Goal: Task Accomplishment & Management: Complete application form

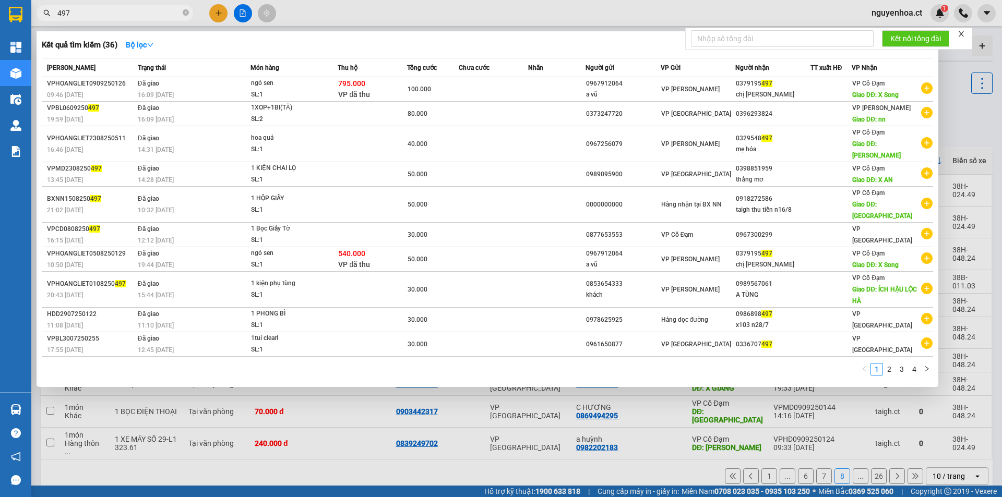
click at [79, 11] on input "497" at bounding box center [118, 12] width 123 height 11
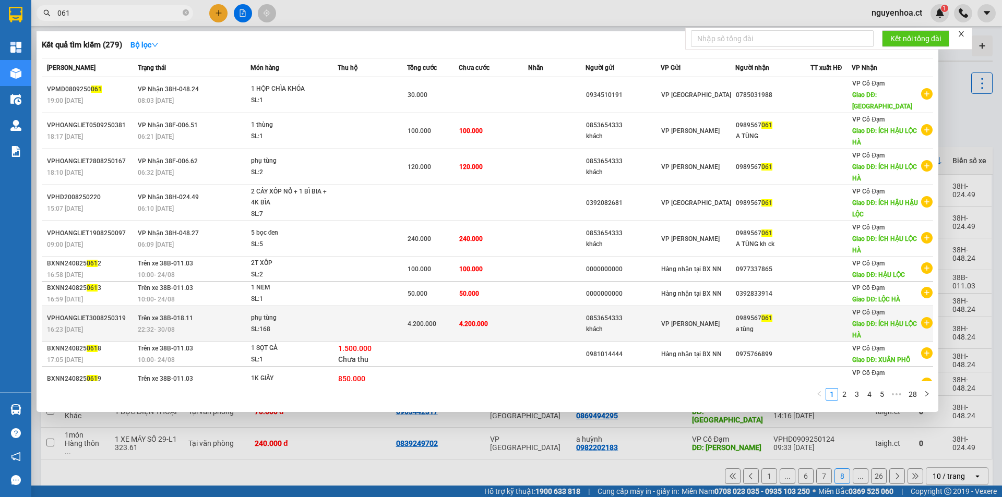
type input "061"
click at [346, 327] on td at bounding box center [372, 324] width 69 height 36
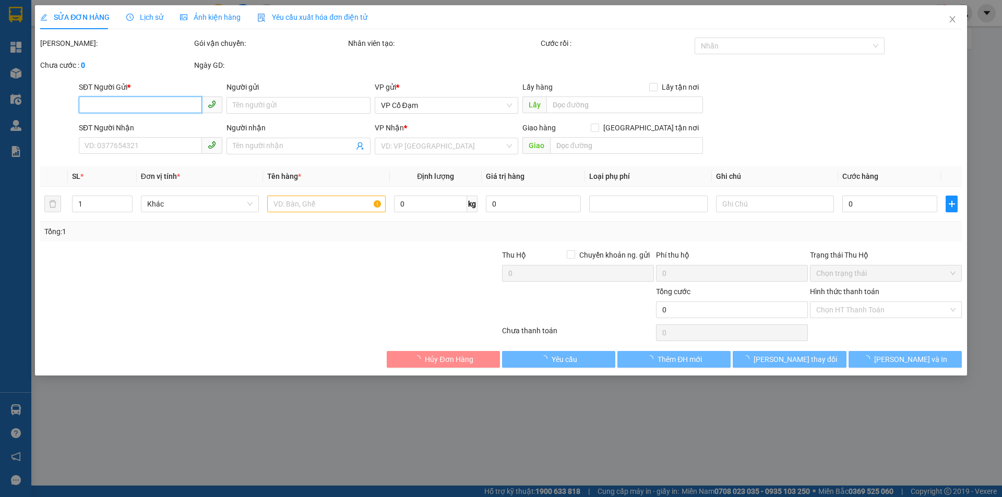
type input "0853654333"
type input "khách"
type input "0989567061"
type input "a tùng"
type input "ÍCH HẬU LỘC HÀ"
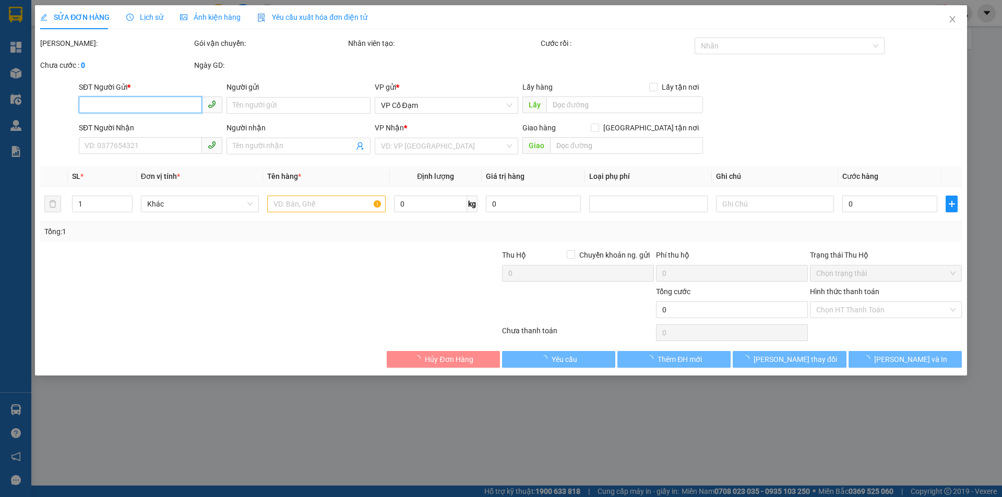
type input "4.200.000"
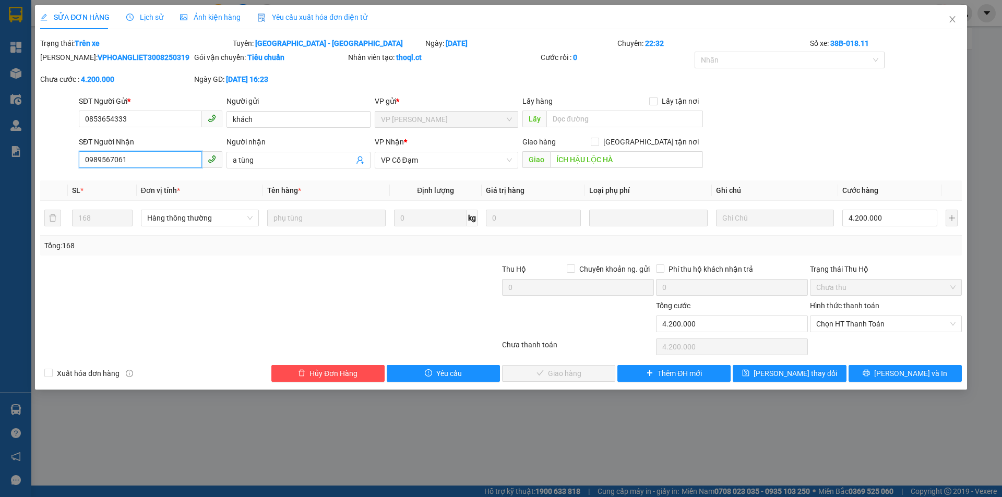
click at [127, 158] on input "0989567061" at bounding box center [140, 159] width 123 height 17
click at [952, 19] on icon "close" at bounding box center [952, 19] width 8 height 8
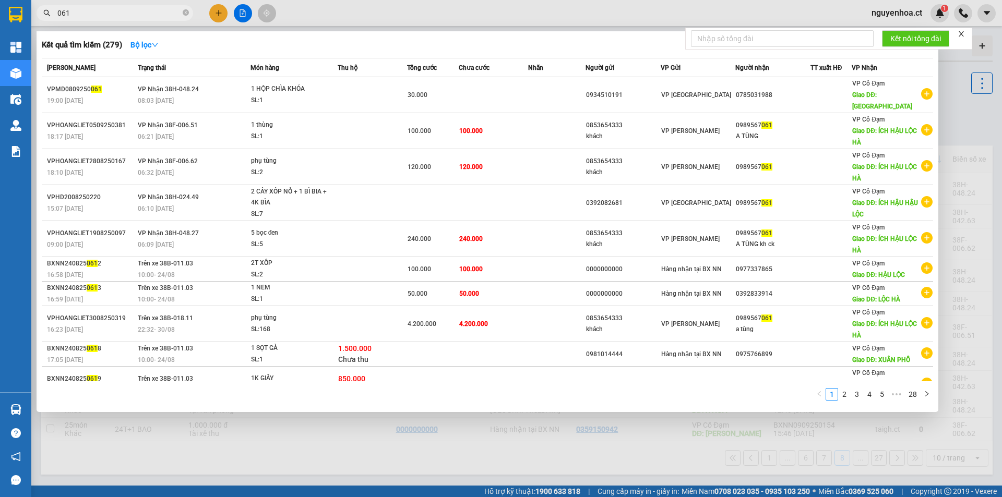
click at [82, 14] on input "061" at bounding box center [118, 12] width 123 height 11
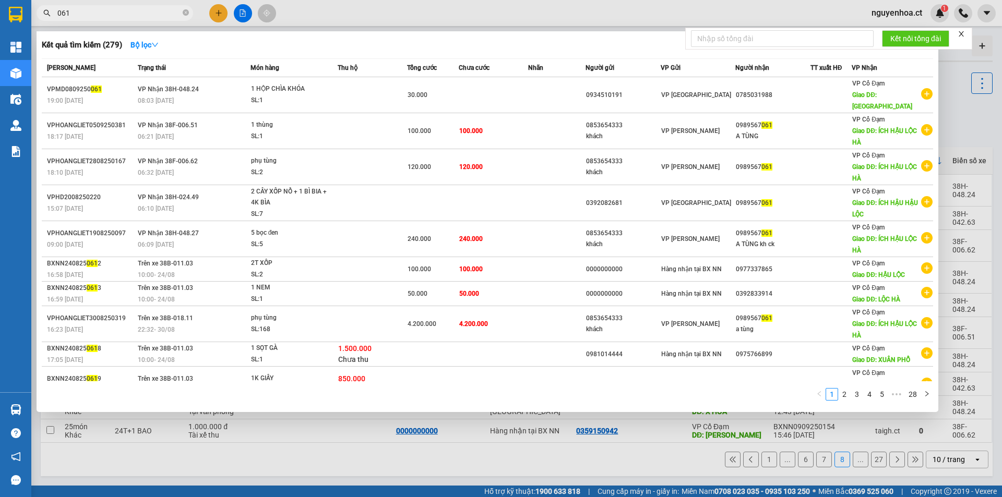
click at [82, 14] on input "061" at bounding box center [118, 12] width 123 height 11
paste input "0989567"
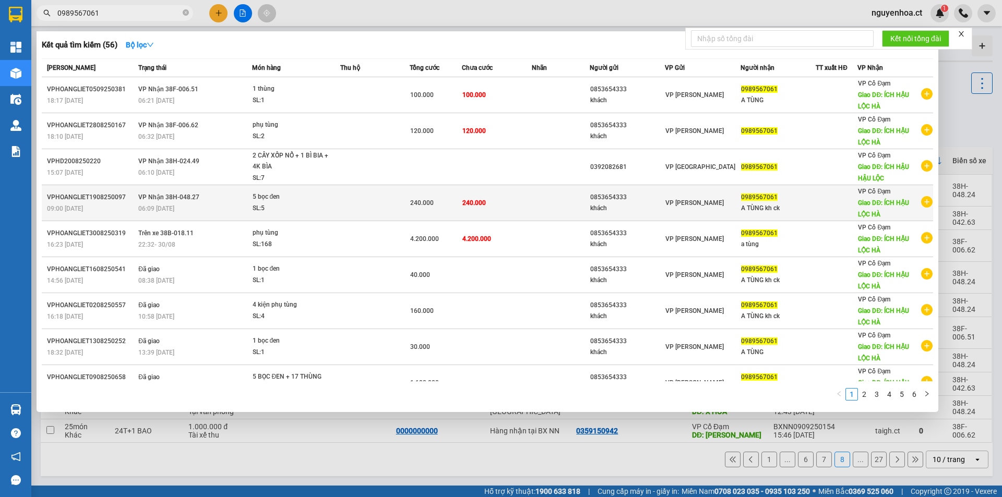
type input "0989567061"
click at [217, 215] on td "VP Nhận 38H-048.27 06:09 - 20/08" at bounding box center [194, 203] width 116 height 36
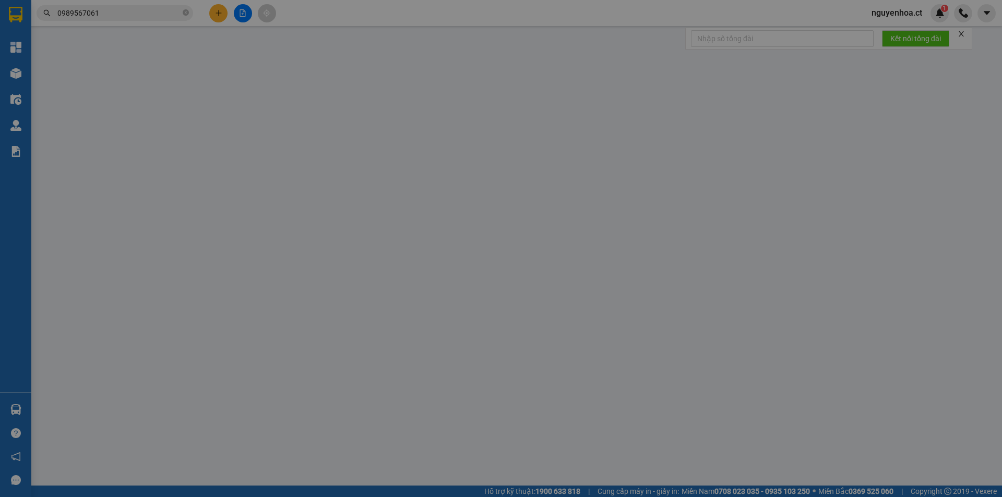
type input "0853654333"
type input "khách"
type input "0989567061"
type input "A TÙNG kh ck"
type input "ÍCH HẬU LỘC HÀ"
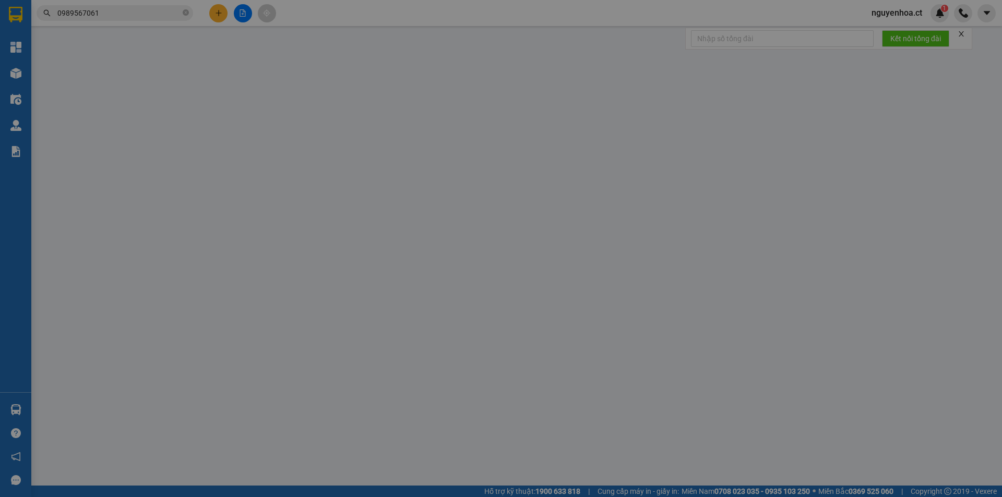
type input "240.000"
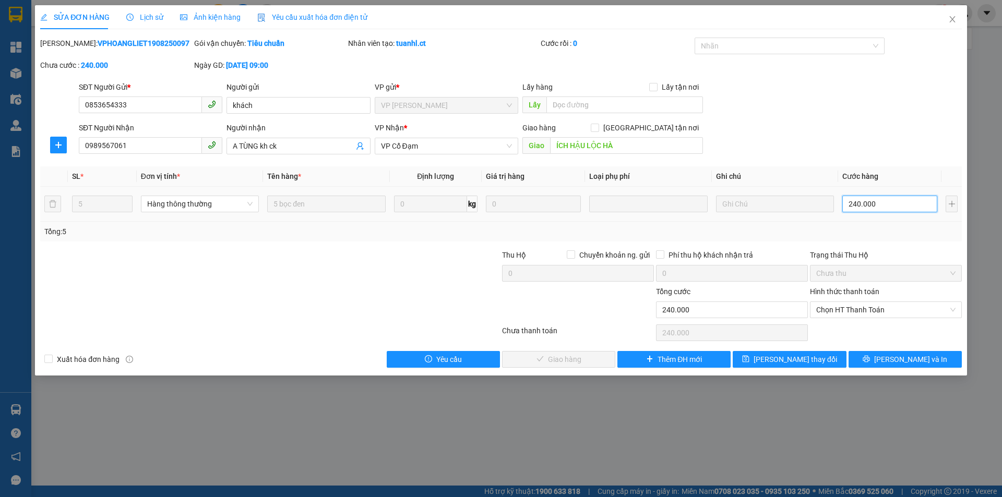
click at [886, 211] on input "240.000" at bounding box center [889, 204] width 95 height 17
click at [854, 307] on span "Chọn HT Thanh Toán" at bounding box center [885, 310] width 139 height 16
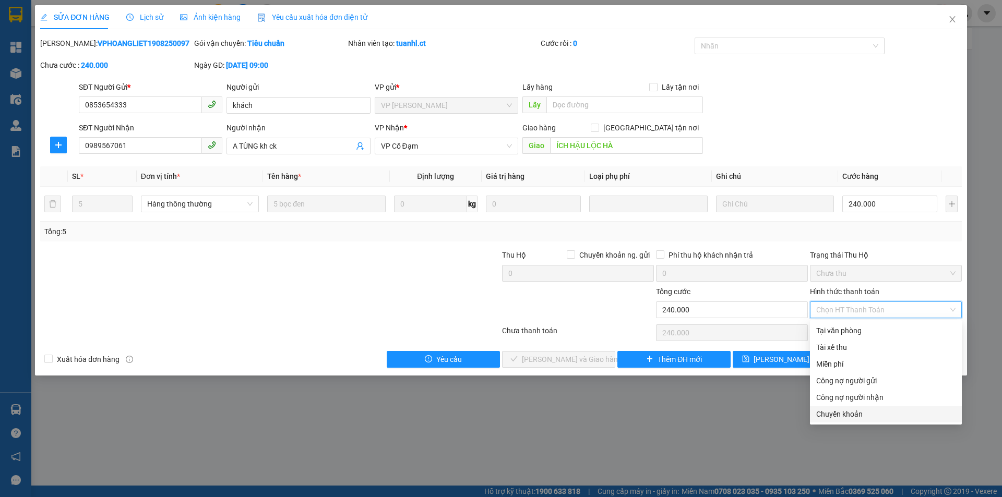
click at [851, 412] on div "Chuyển khoản" at bounding box center [885, 414] width 139 height 11
type input "0"
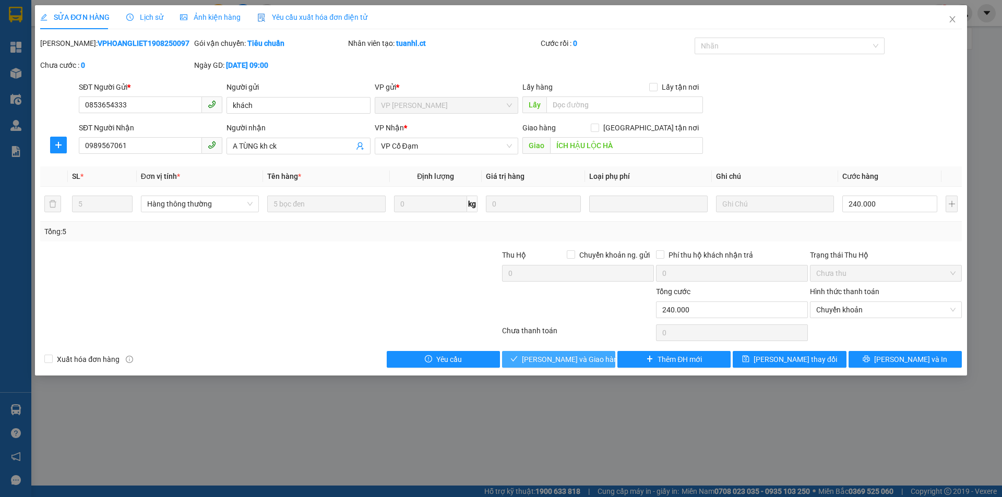
click at [574, 359] on span "Lưu và Giao hàng" at bounding box center [572, 359] width 100 height 11
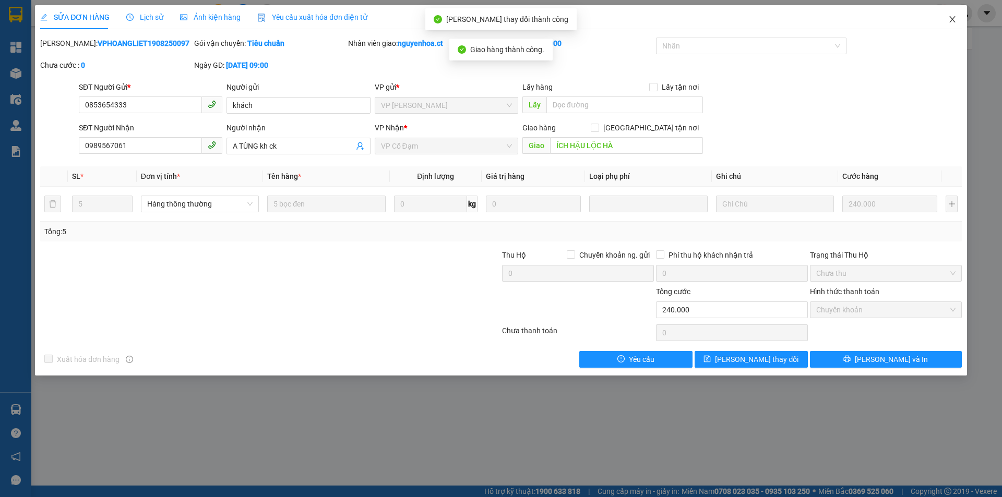
click at [949, 20] on icon "close" at bounding box center [952, 19] width 8 height 8
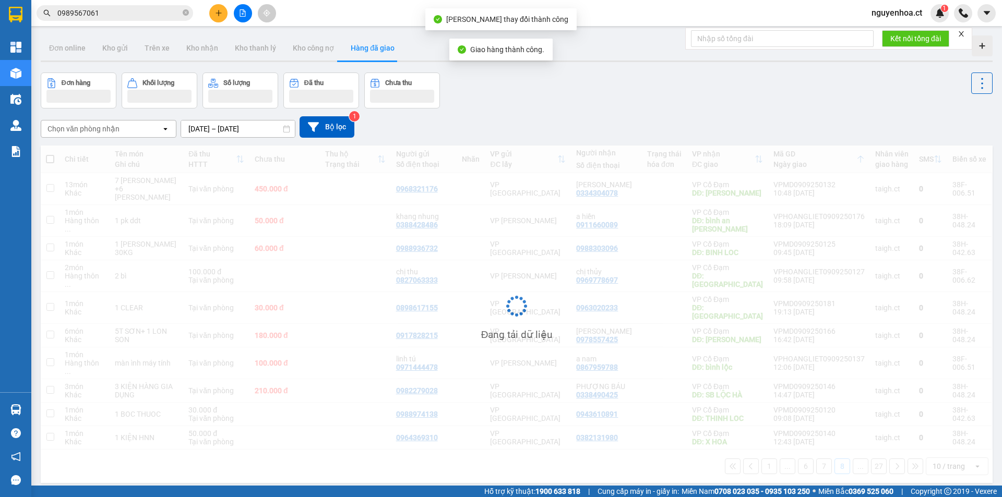
click at [116, 14] on input "0989567061" at bounding box center [118, 12] width 123 height 11
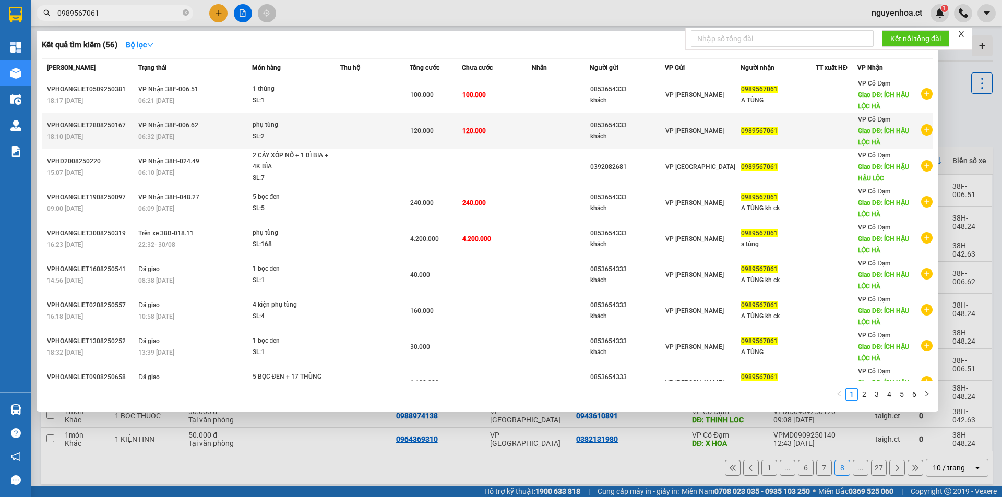
click at [209, 147] on td "VP Nhận 38F-006.62 06:32 - 29/08" at bounding box center [194, 131] width 116 height 36
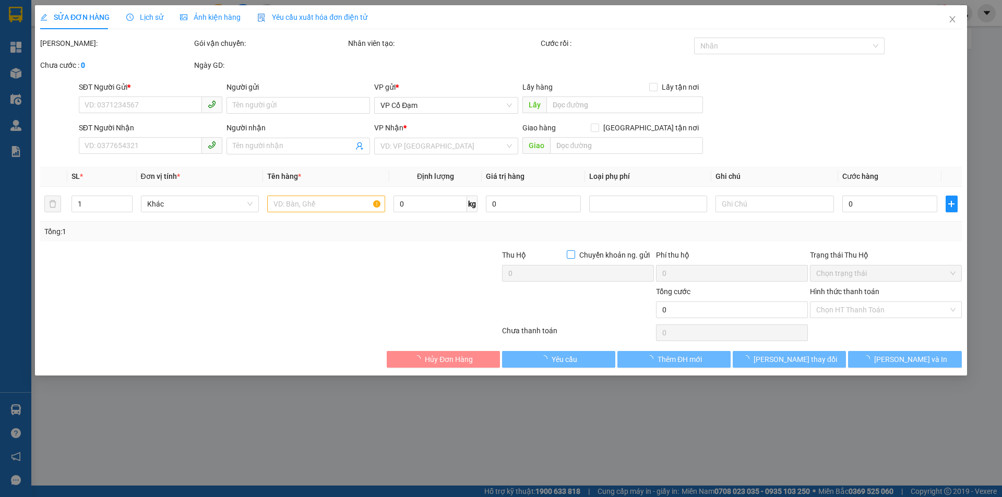
type input "0853654333"
type input "khách"
type input "0989567061"
type input "ÍCH HẬU LỘC HÀ"
type input "120.000"
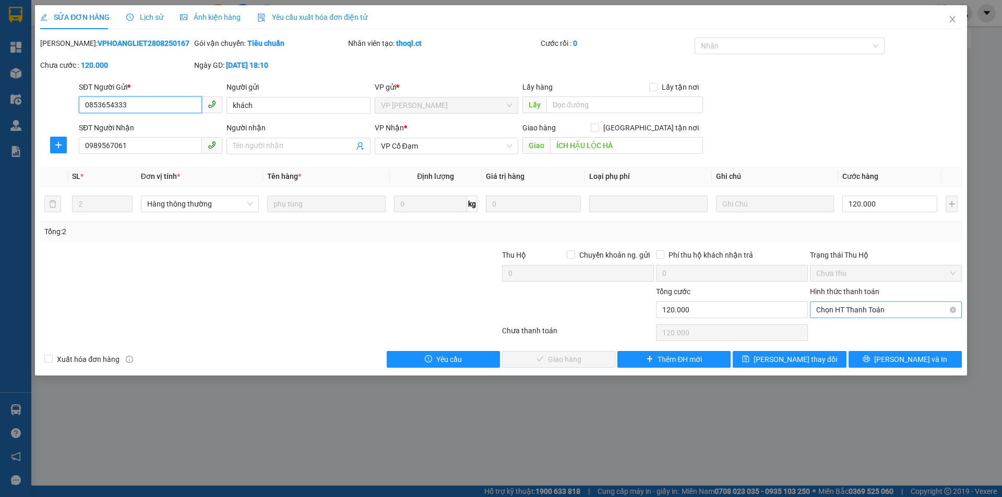
click at [858, 313] on span "Chọn HT Thanh Toán" at bounding box center [885, 310] width 139 height 16
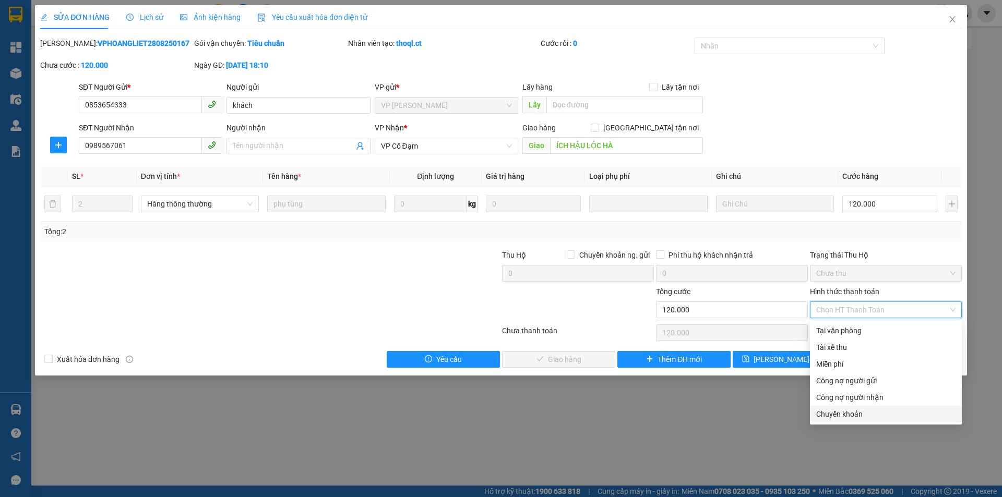
click at [853, 411] on div "Chuyển khoản" at bounding box center [885, 414] width 139 height 11
type input "0"
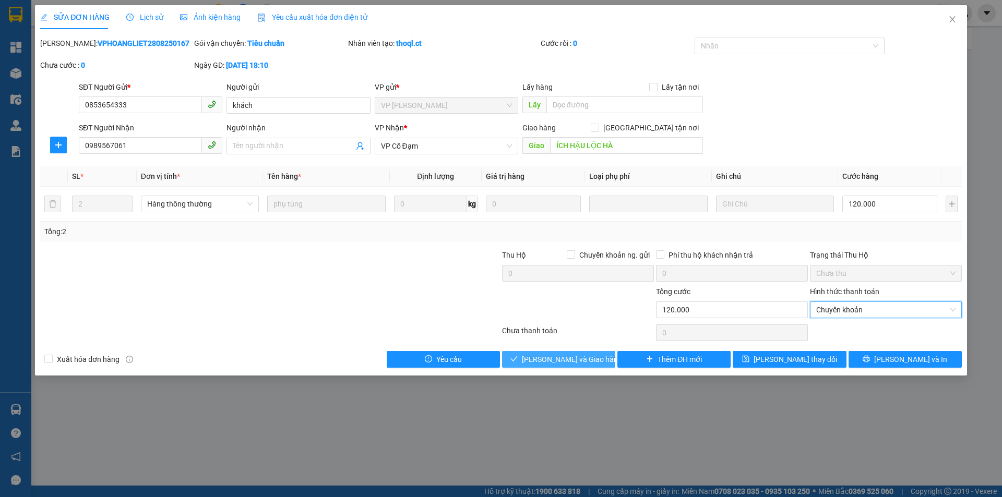
drag, startPoint x: 570, startPoint y: 362, endPoint x: 564, endPoint y: 354, distance: 9.7
click at [569, 362] on span "Lưu và Giao hàng" at bounding box center [572, 359] width 100 height 11
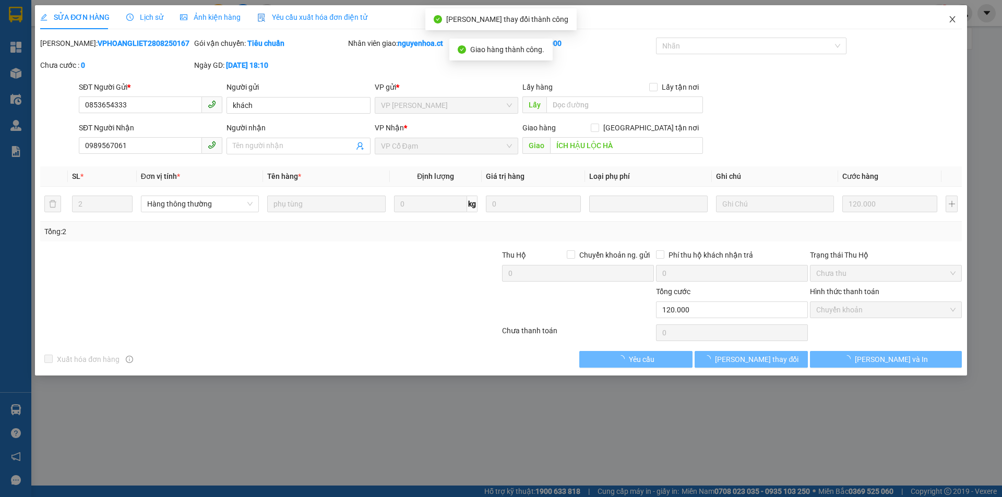
click at [951, 21] on icon "close" at bounding box center [952, 19] width 8 height 8
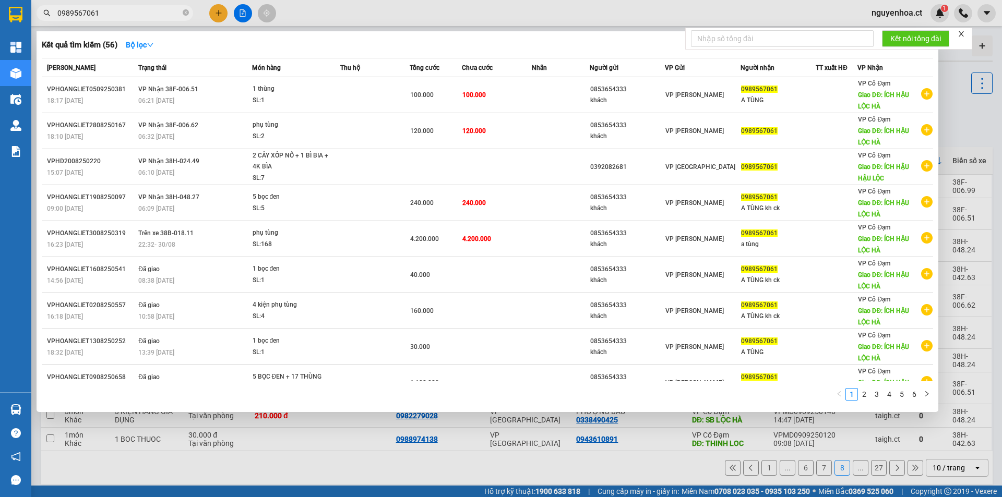
click at [101, 13] on input "0989567061" at bounding box center [118, 12] width 123 height 11
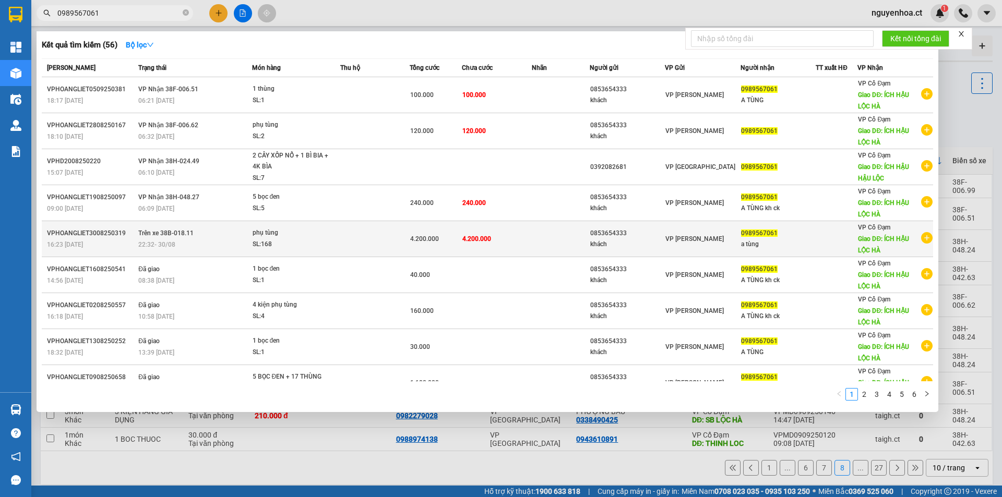
click at [413, 246] on td "4.200.000" at bounding box center [436, 239] width 52 height 36
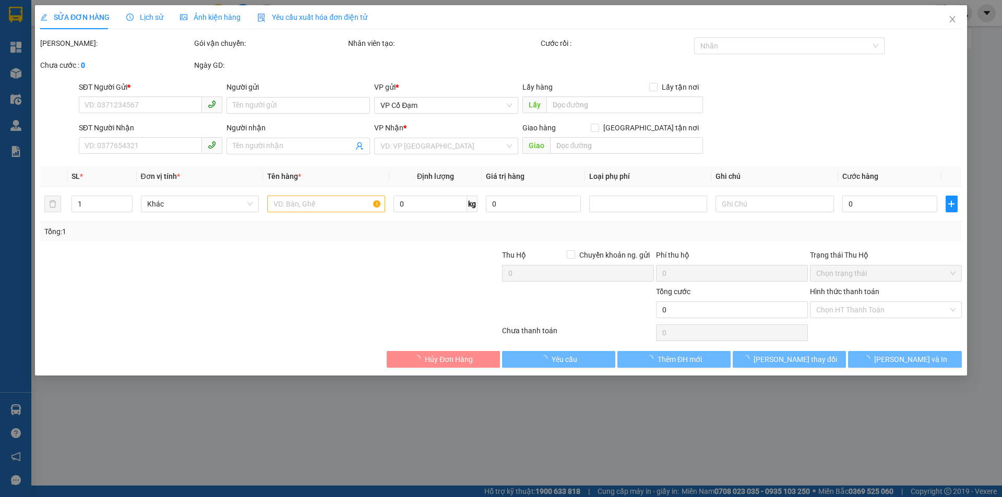
type input "0853654333"
type input "khách"
type input "0989567061"
type input "a tùng"
type input "ÍCH HẬU LỘC HÀ"
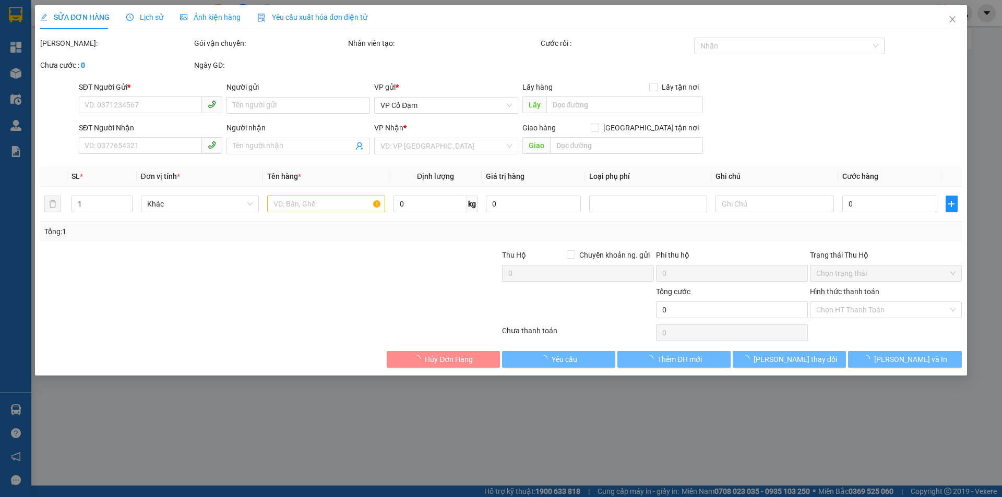
type input "4.200.000"
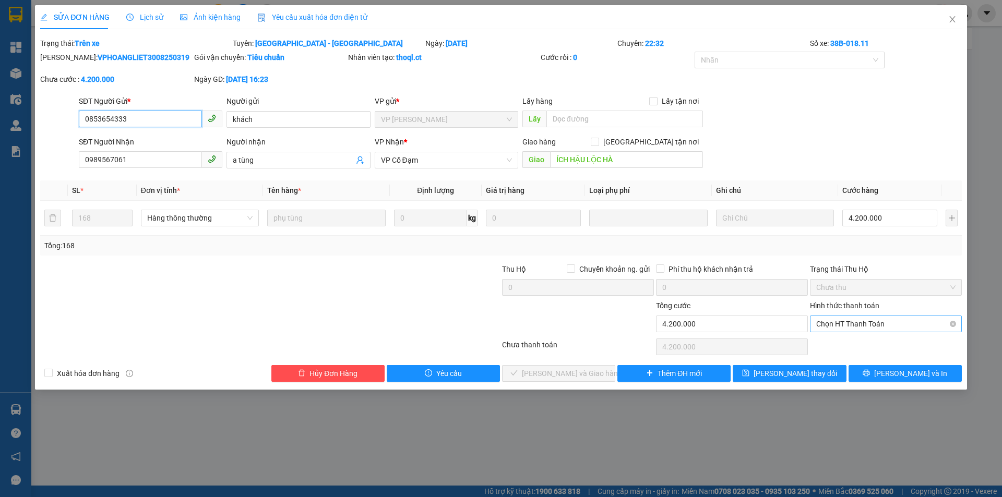
click at [853, 327] on span "Chọn HT Thanh Toán" at bounding box center [885, 324] width 139 height 16
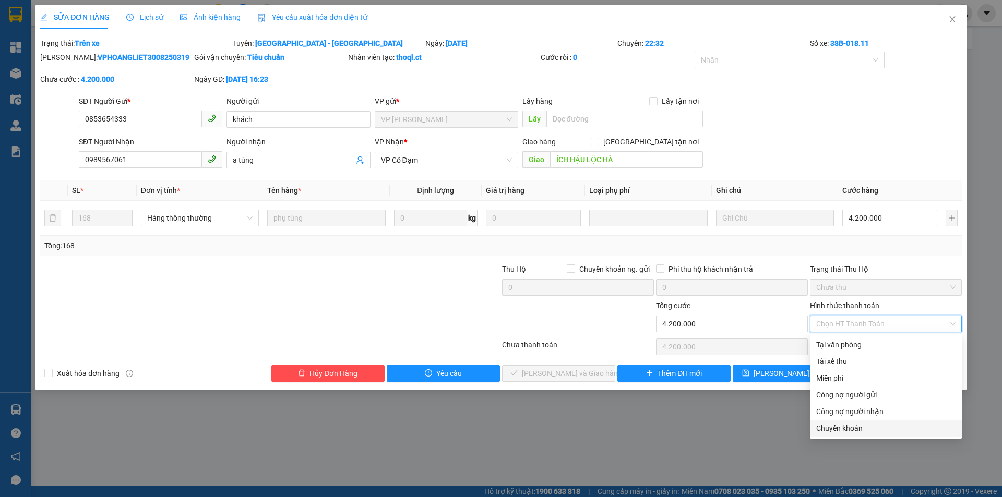
click at [850, 431] on div "Chuyển khoản" at bounding box center [885, 428] width 139 height 11
type input "0"
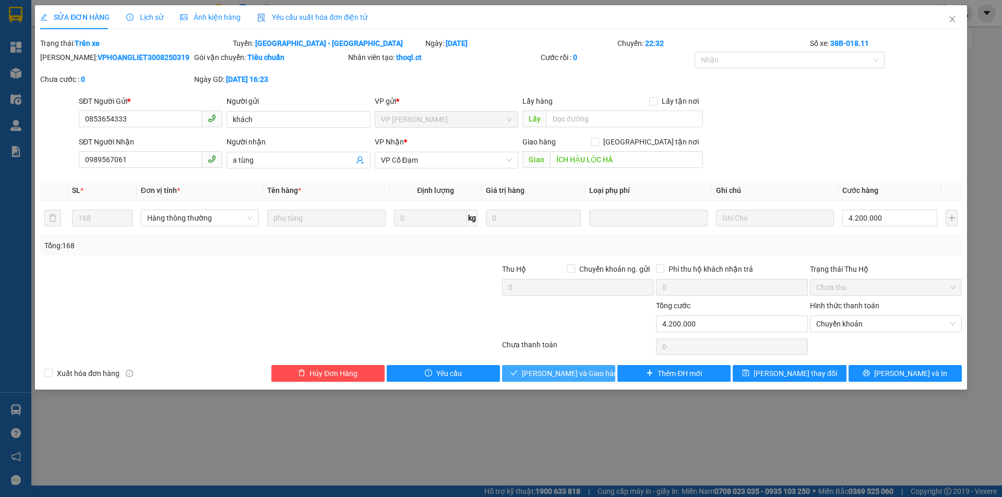
click at [558, 374] on span "Lưu và Giao hàng" at bounding box center [572, 373] width 100 height 11
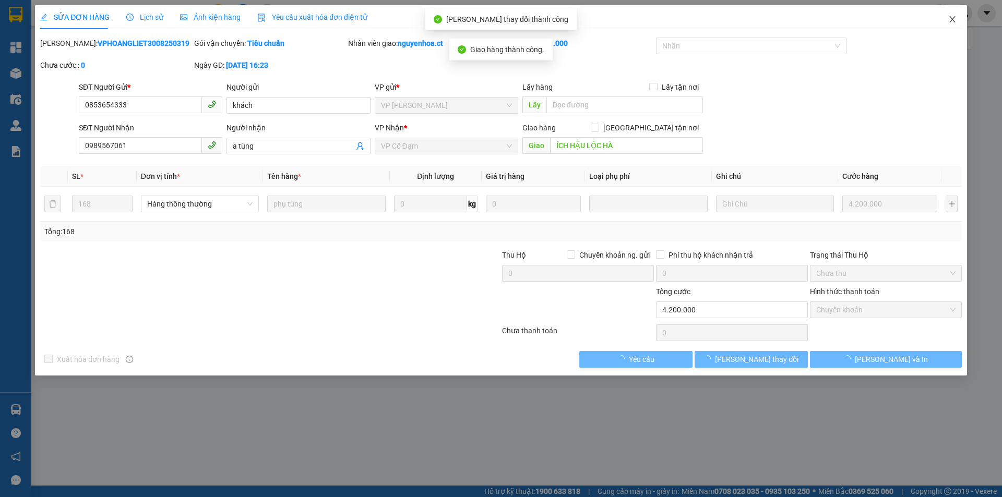
click at [951, 18] on icon "close" at bounding box center [952, 19] width 6 height 6
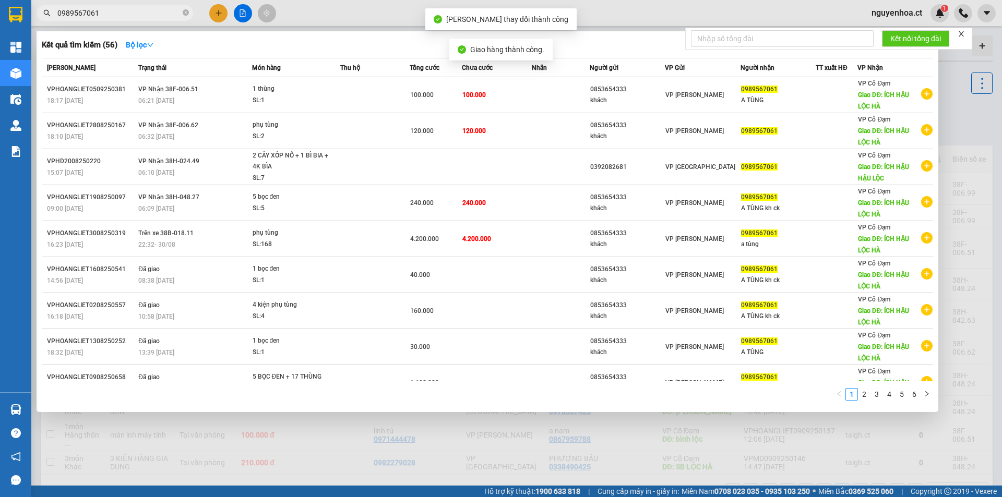
click at [128, 11] on input "0989567061" at bounding box center [118, 12] width 123 height 11
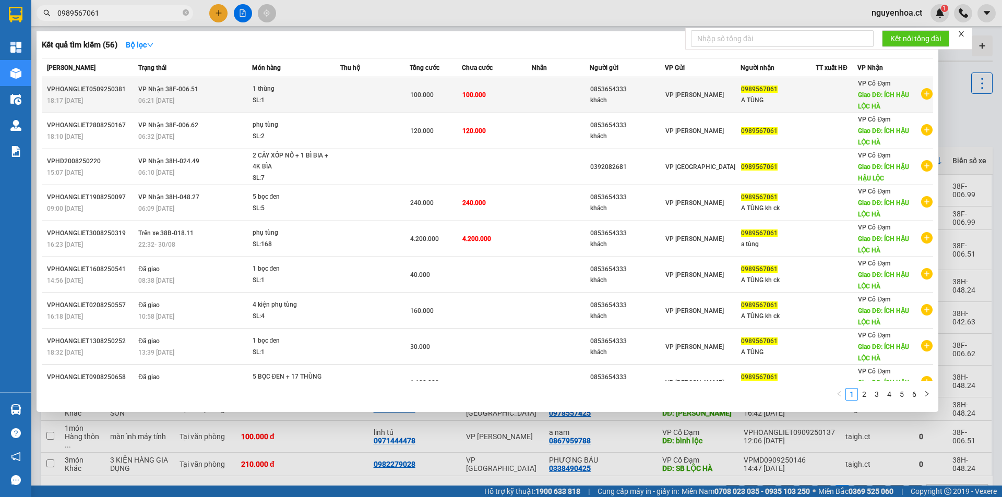
click at [153, 105] on div "06:21 - 06/09" at bounding box center [194, 100] width 113 height 11
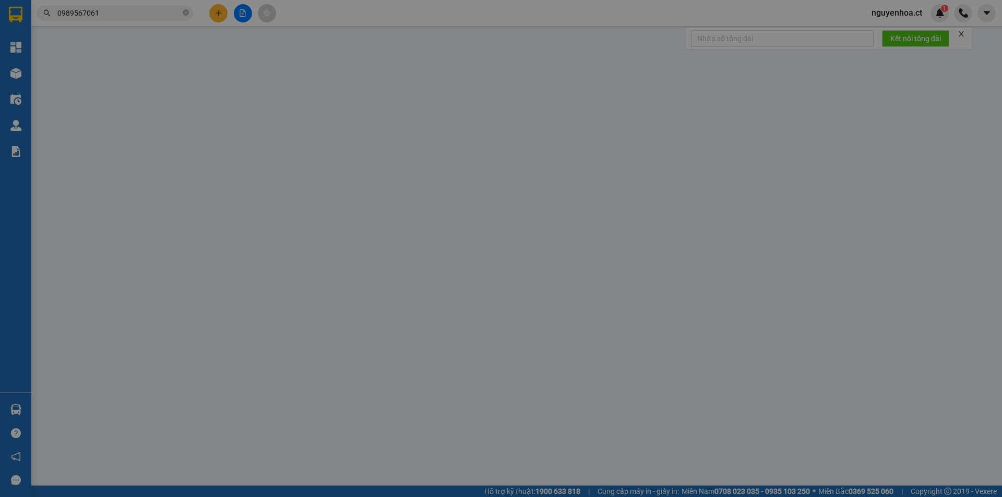
type input "0853654333"
type input "khách"
type input "0989567061"
type input "A TÙNG"
type input "ÍCH HẬU LỘC HÀ"
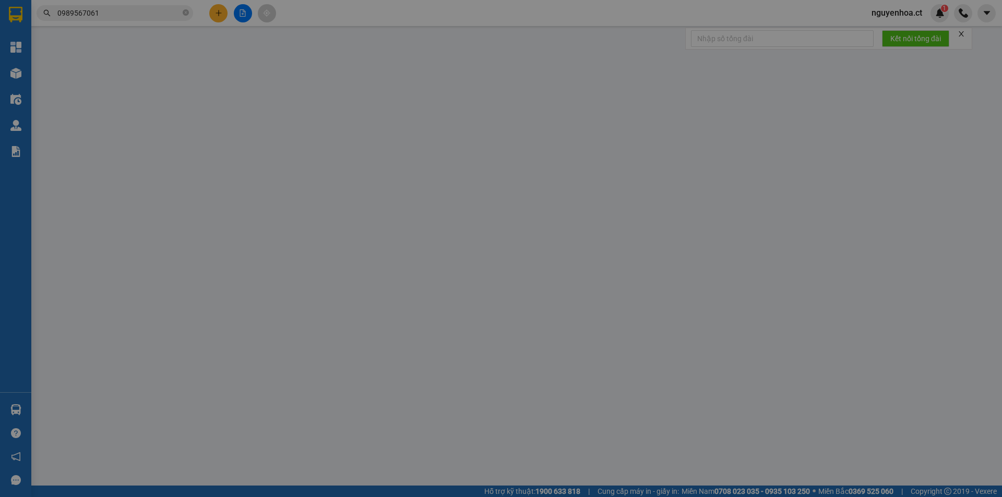
type input "100.000"
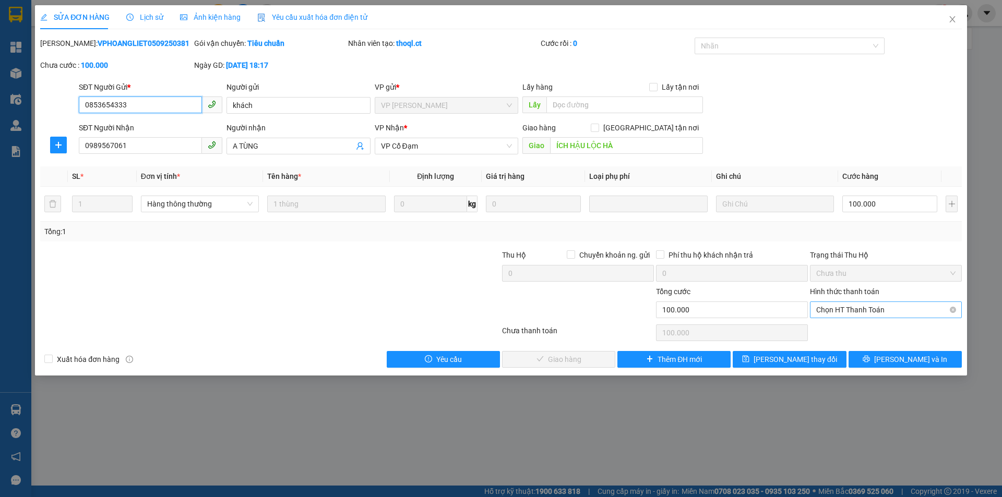
drag, startPoint x: 861, startPoint y: 310, endPoint x: 865, endPoint y: 320, distance: 10.6
click at [861, 311] on span "Chọn HT Thanh Toán" at bounding box center [885, 310] width 139 height 16
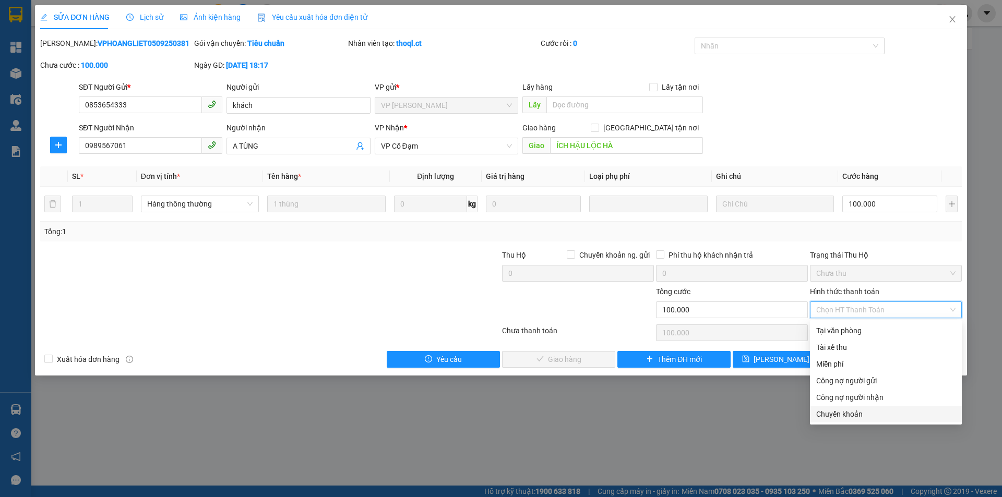
click at [851, 412] on div "Chuyển khoản" at bounding box center [885, 414] width 139 height 11
type input "0"
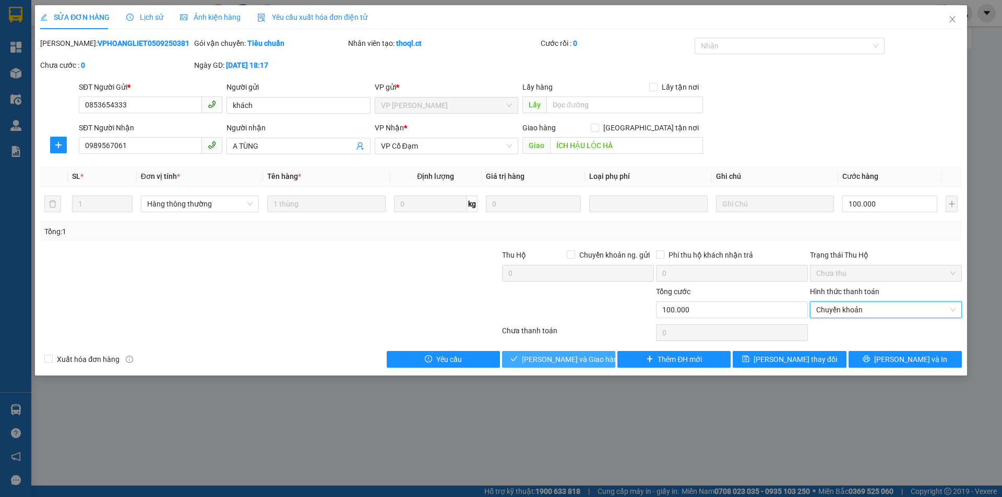
drag, startPoint x: 554, startPoint y: 361, endPoint x: 545, endPoint y: 354, distance: 11.2
click at [553, 361] on span "Lưu và Giao hàng" at bounding box center [572, 359] width 100 height 11
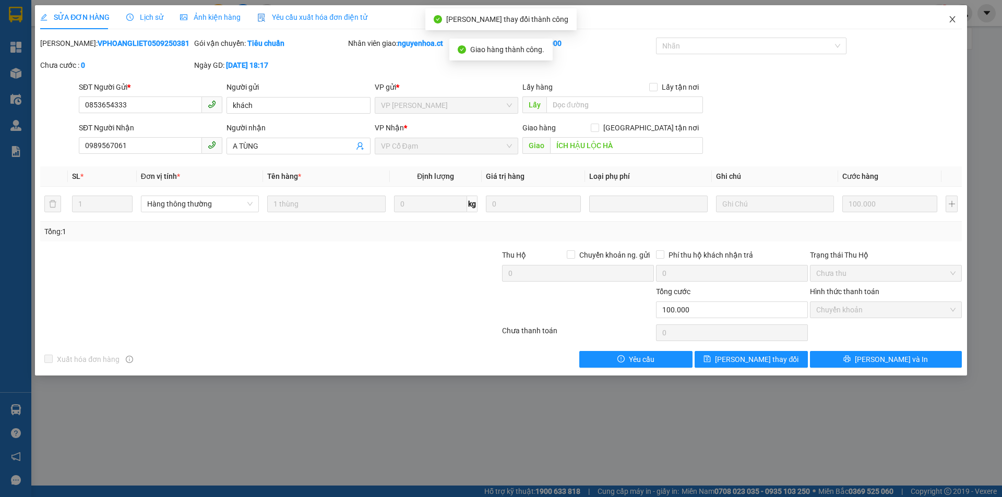
click at [948, 20] on icon "close" at bounding box center [952, 19] width 8 height 8
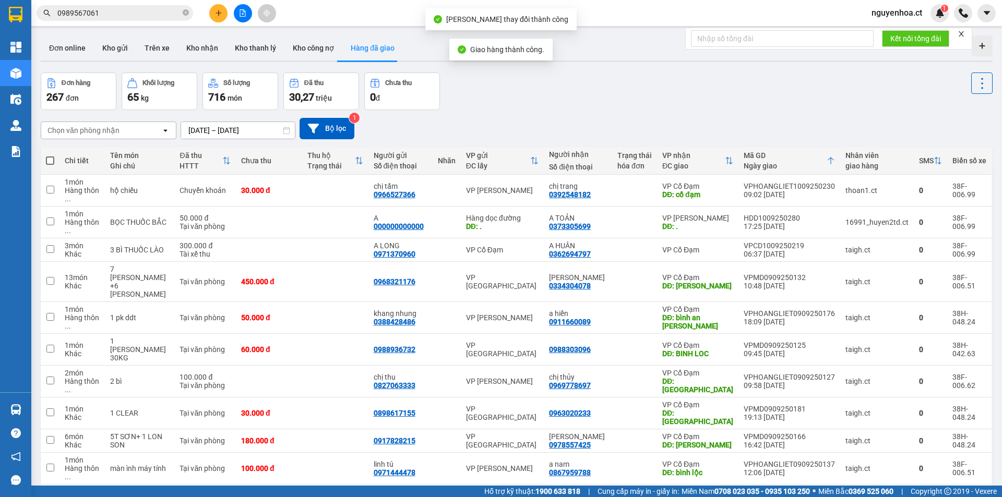
click at [108, 11] on input "0989567061" at bounding box center [118, 12] width 123 height 11
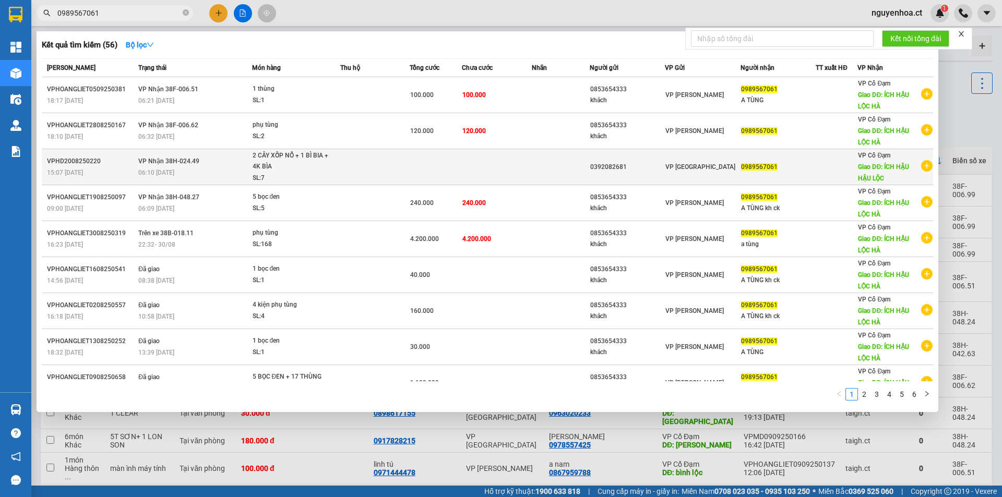
click at [281, 171] on div "2 CÂY XỐP NỔ + 1 BÌ BIA + 4K BÌA" at bounding box center [292, 161] width 78 height 22
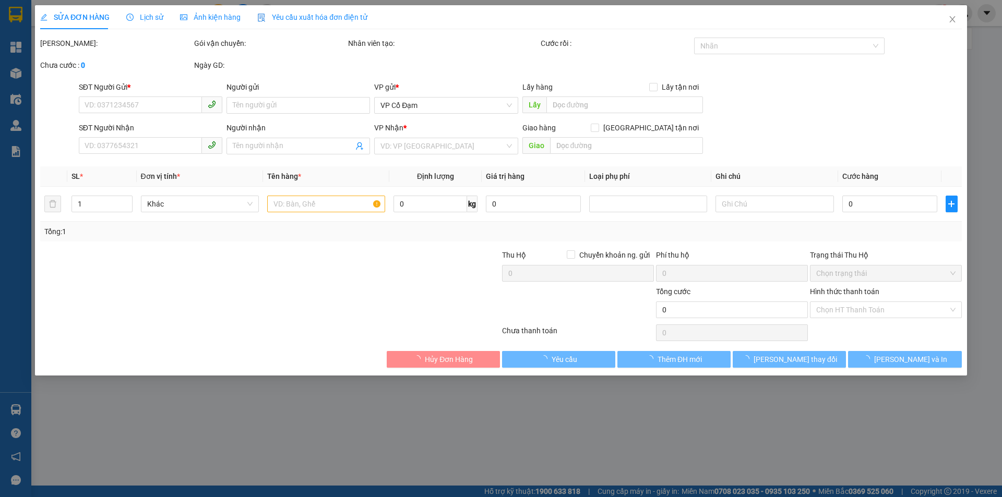
type input "0392082681"
type input "0989567061"
type input "ÍCH HẬU HẬU LỘC"
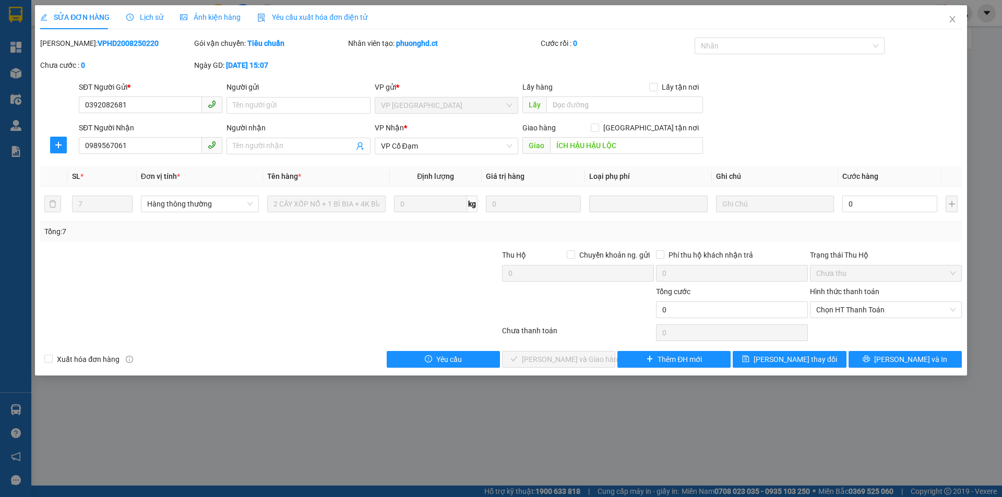
click at [141, 19] on span "Lịch sử" at bounding box center [144, 17] width 37 height 8
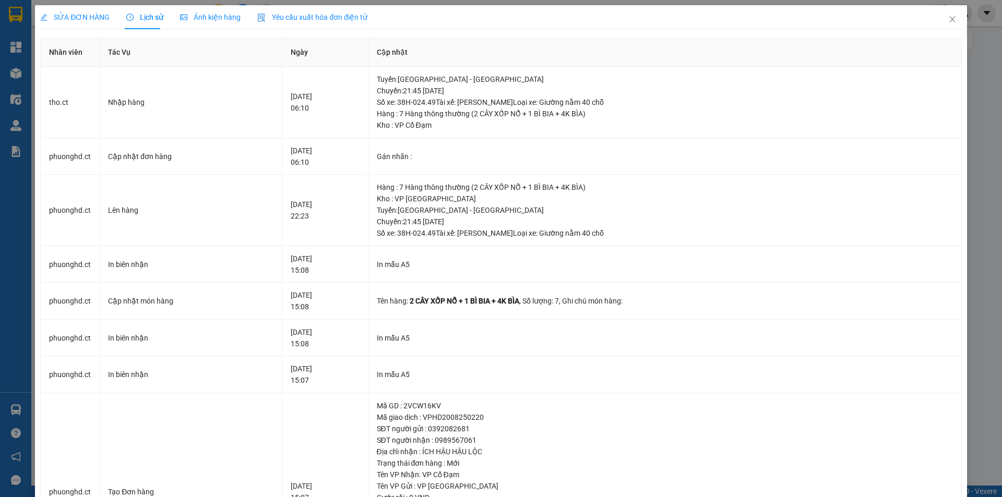
click at [75, 24] on div "SỬA ĐƠN HÀNG" at bounding box center [74, 17] width 69 height 24
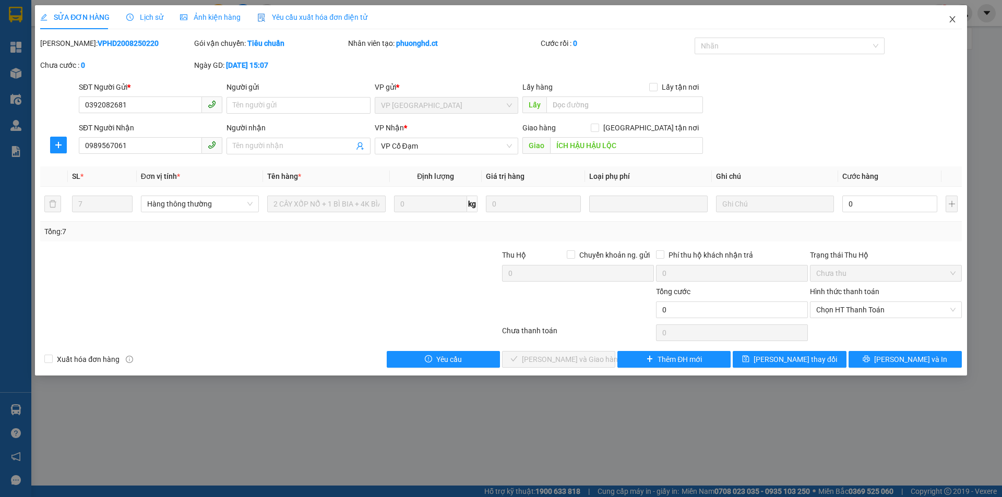
click at [951, 21] on icon "close" at bounding box center [952, 19] width 8 height 8
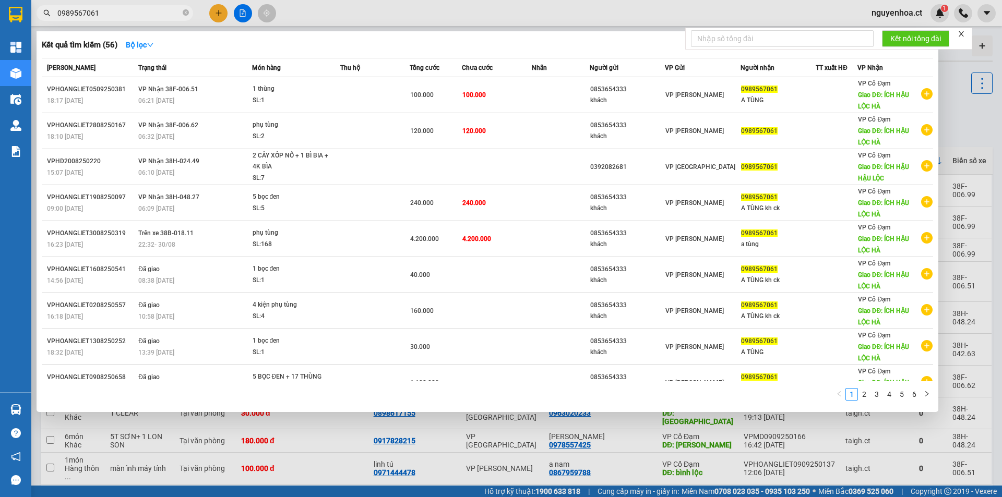
click at [108, 14] on input "0989567061" at bounding box center [118, 12] width 123 height 11
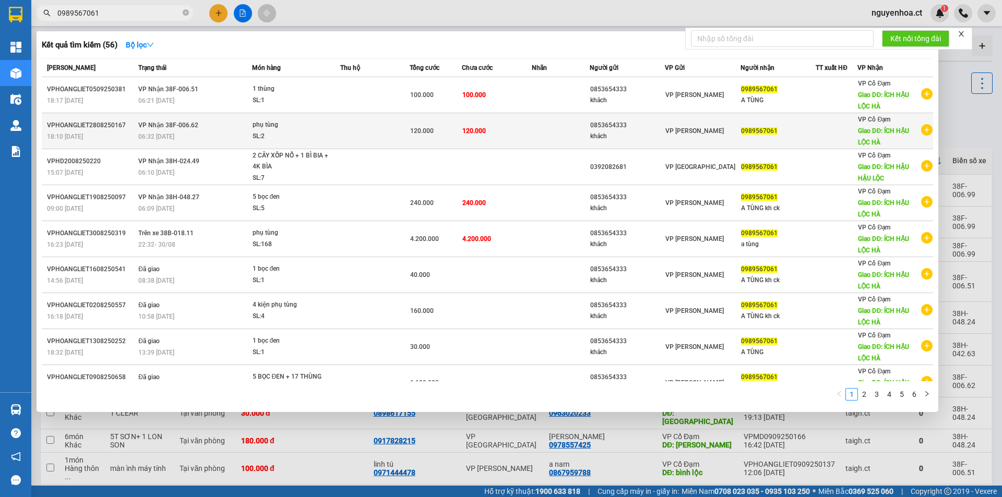
click at [214, 133] on div "06:32 - 29/08" at bounding box center [194, 136] width 113 height 11
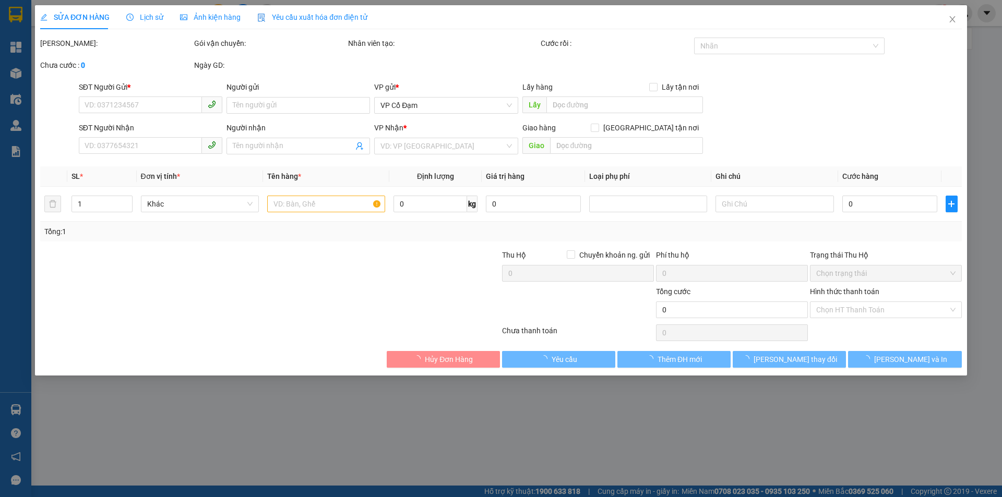
type input "0853654333"
type input "khách"
type input "0989567061"
type input "ÍCH HẬU LỘC HÀ"
type input "120.000"
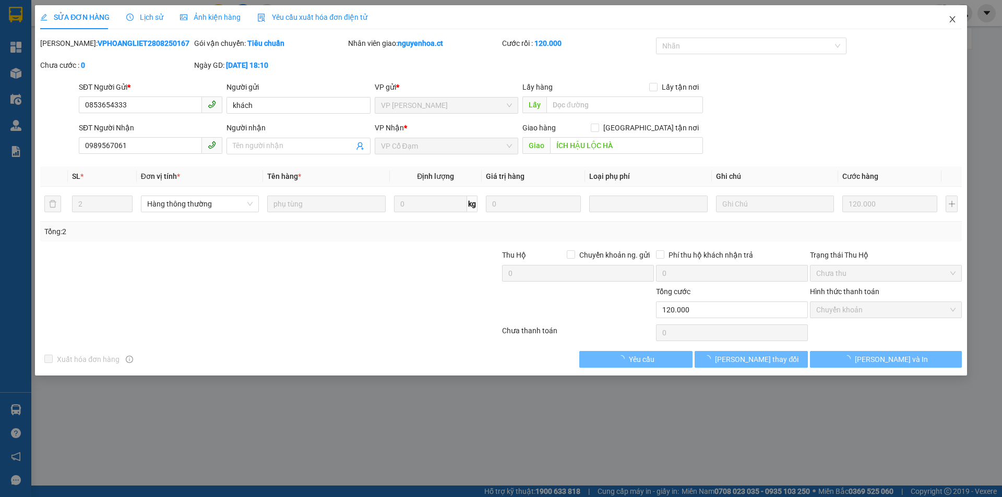
click at [949, 20] on icon "close" at bounding box center [952, 19] width 8 height 8
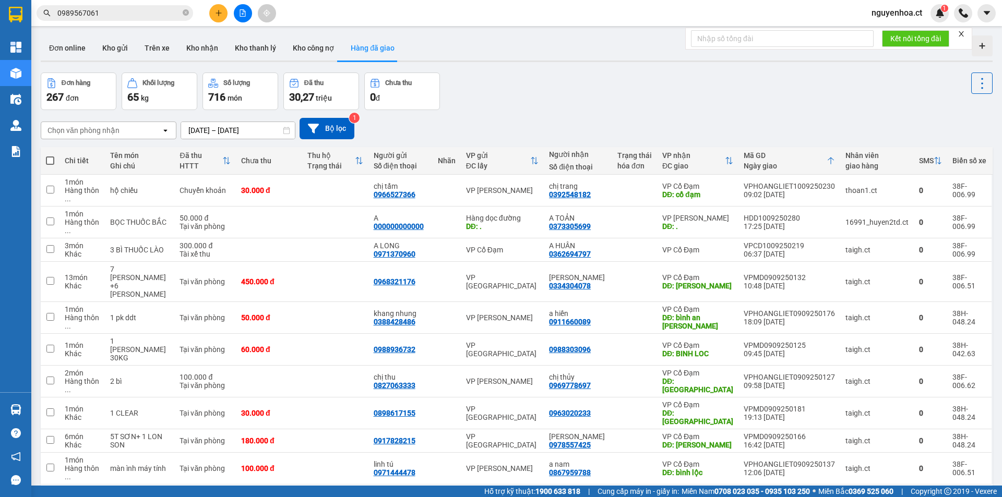
click at [120, 9] on input "0989567061" at bounding box center [118, 12] width 123 height 11
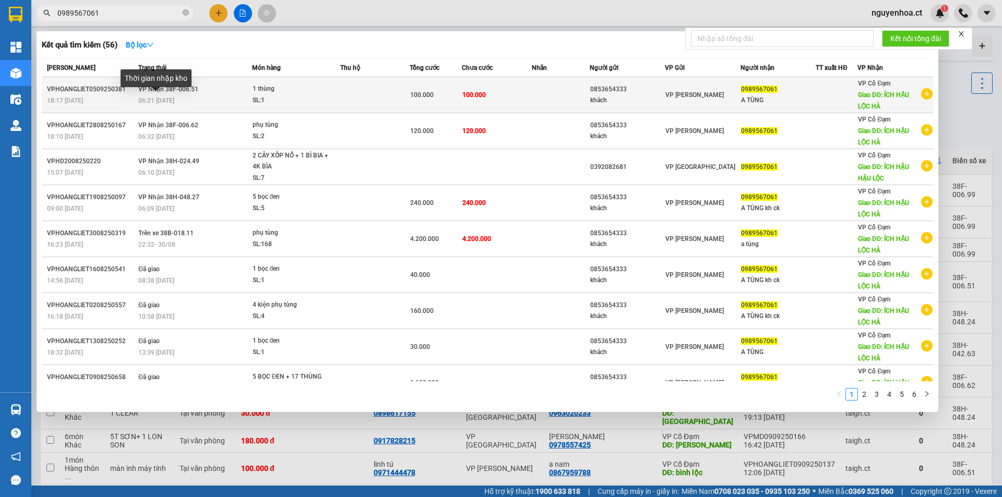
click at [151, 104] on span "06:21 - 06/09" at bounding box center [156, 100] width 36 height 7
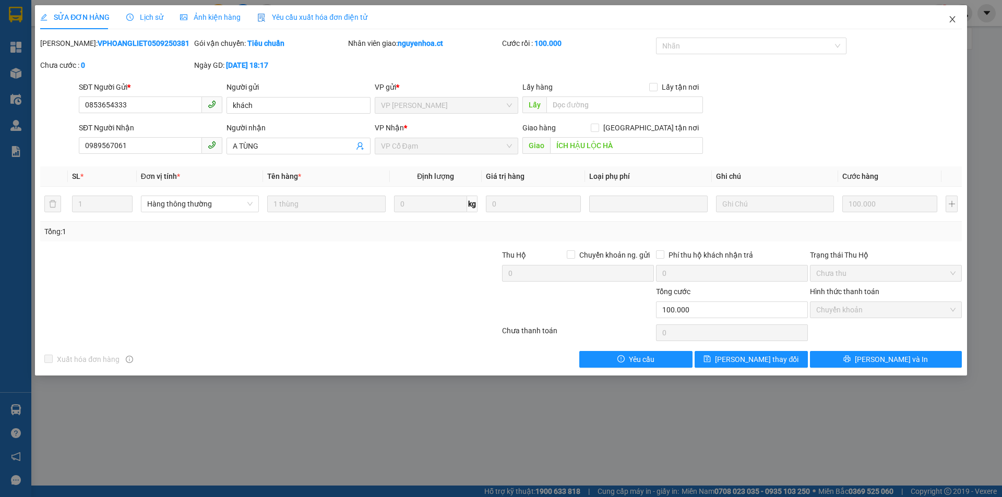
click at [954, 20] on icon "close" at bounding box center [952, 19] width 8 height 8
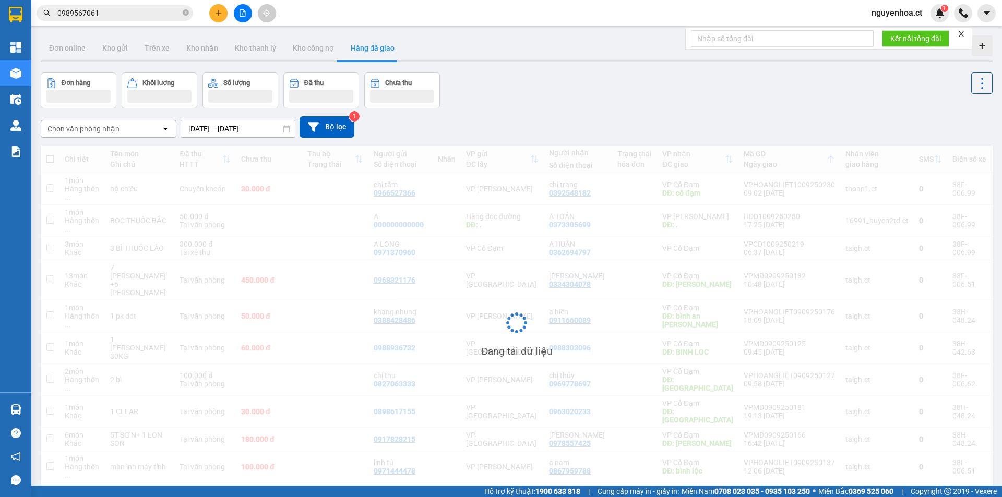
click at [105, 14] on input "0989567061" at bounding box center [118, 12] width 123 height 11
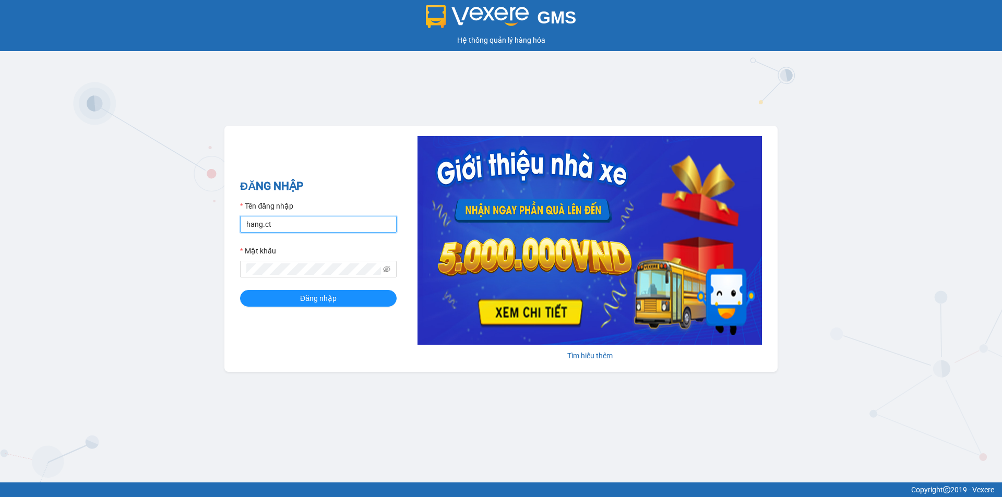
click at [273, 229] on input "hang.ct" at bounding box center [318, 224] width 157 height 17
type input "nguyenhoa.ct"
click at [389, 267] on icon "eye-invisible" at bounding box center [386, 269] width 7 height 7
click at [301, 298] on span "Đăng nhập" at bounding box center [318, 298] width 37 height 11
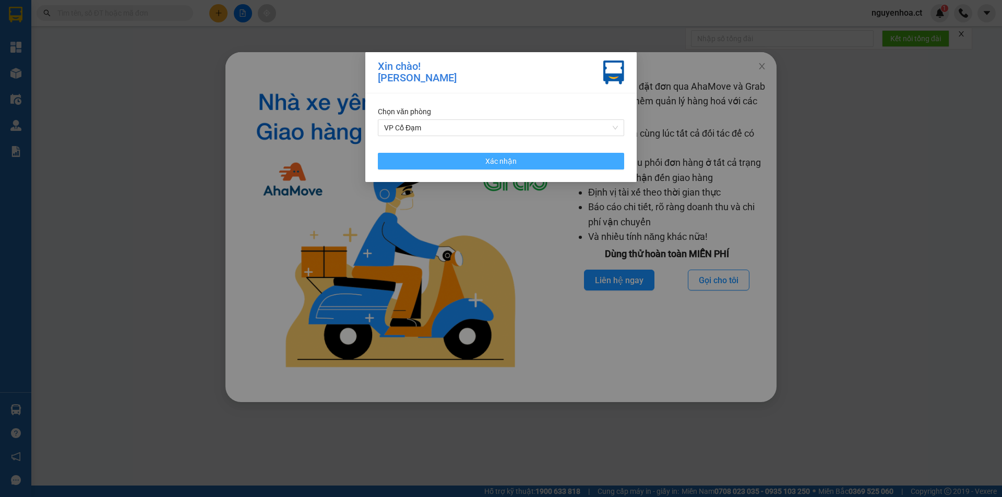
drag, startPoint x: 502, startPoint y: 156, endPoint x: 742, endPoint y: 84, distance: 251.0
click at [512, 156] on span "Xác nhận" at bounding box center [500, 161] width 31 height 11
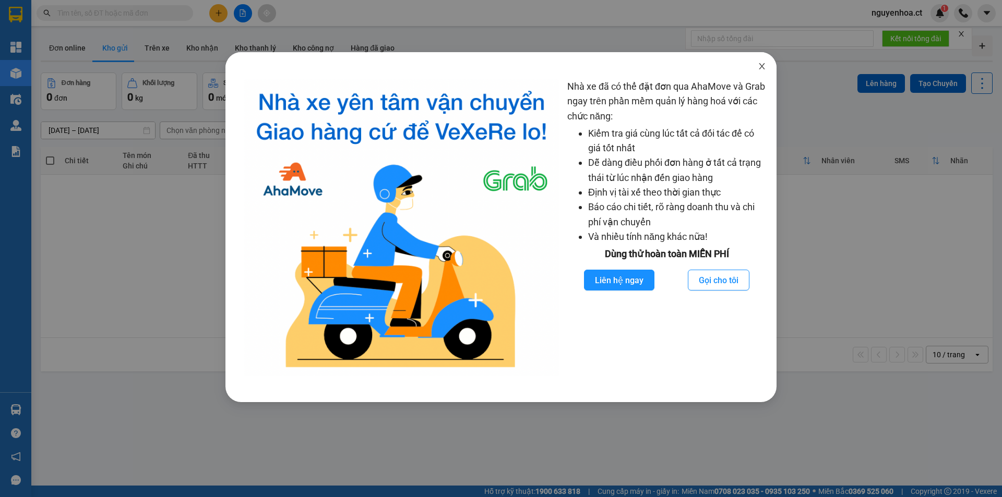
click at [762, 68] on icon "close" at bounding box center [762, 66] width 8 height 8
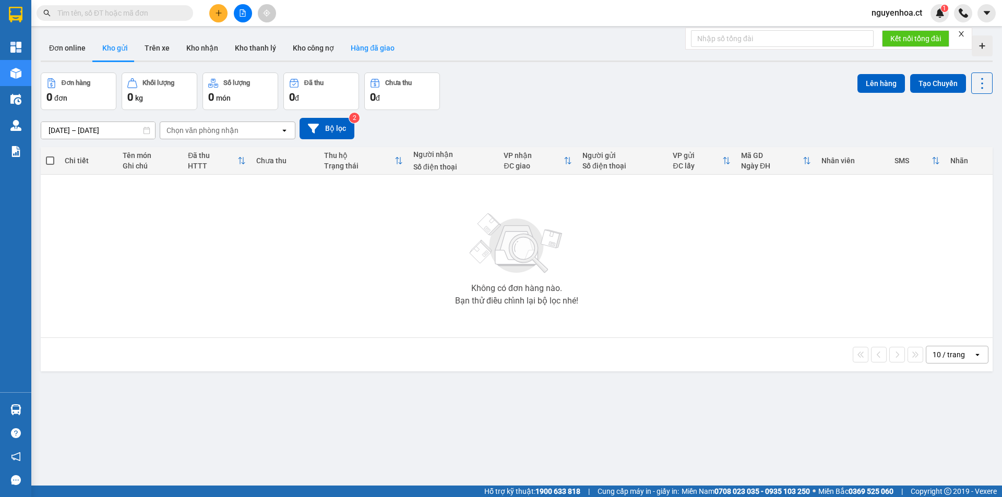
click at [357, 52] on button "Hàng đã giao" at bounding box center [372, 47] width 61 height 25
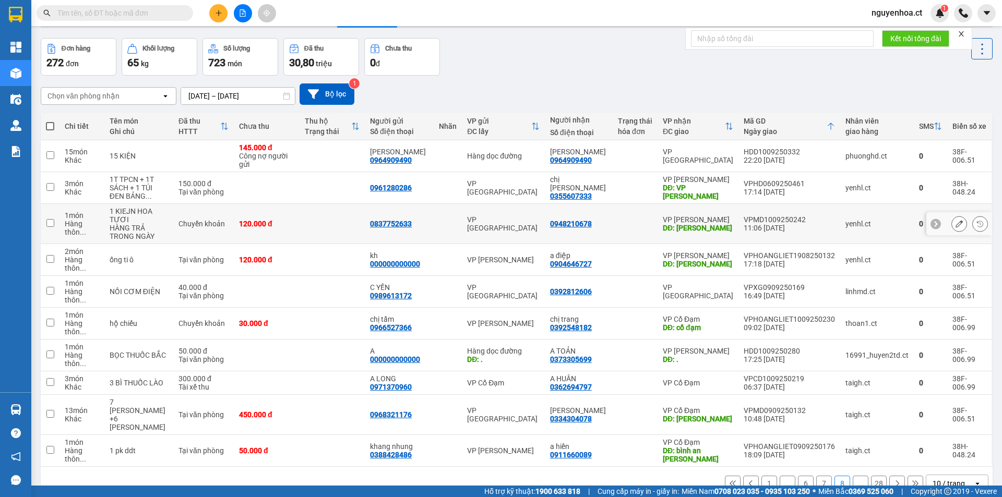
scroll to position [48, 0]
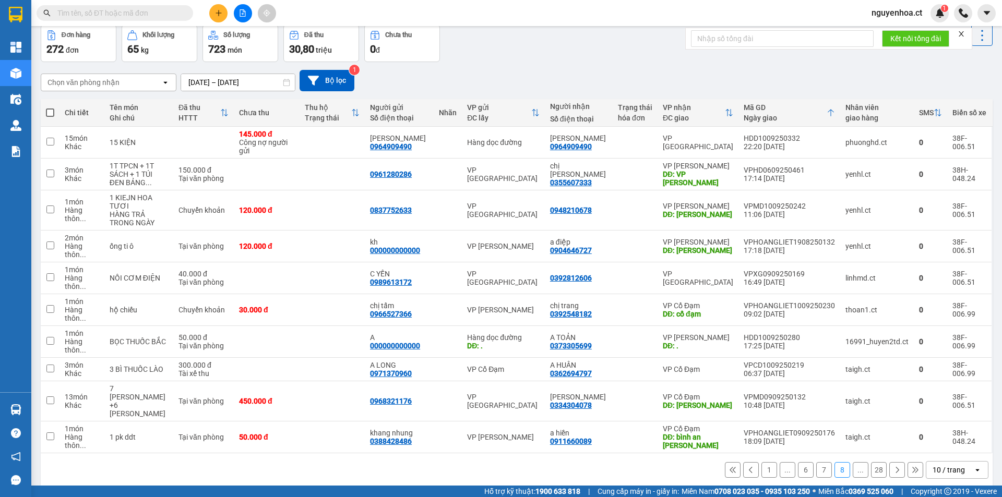
click at [894, 467] on icon at bounding box center [897, 470] width 7 height 7
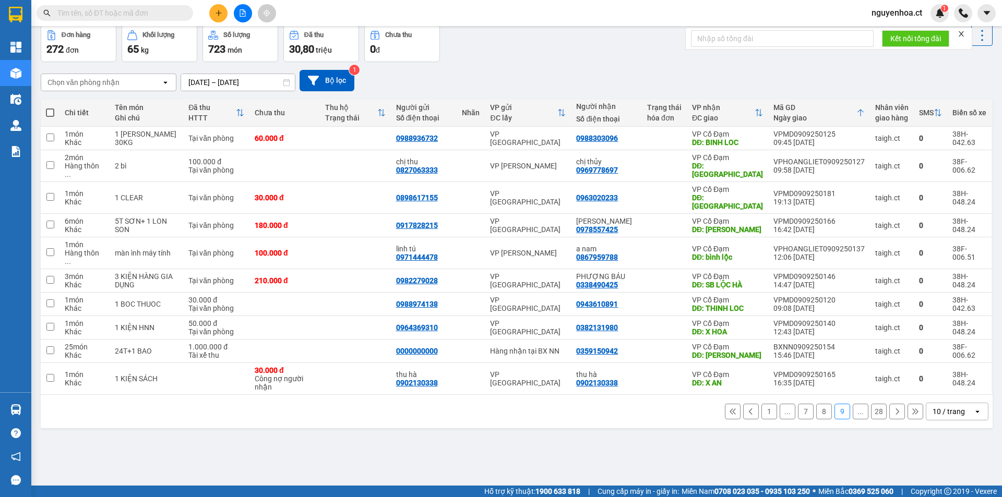
click at [889, 404] on button at bounding box center [897, 412] width 16 height 16
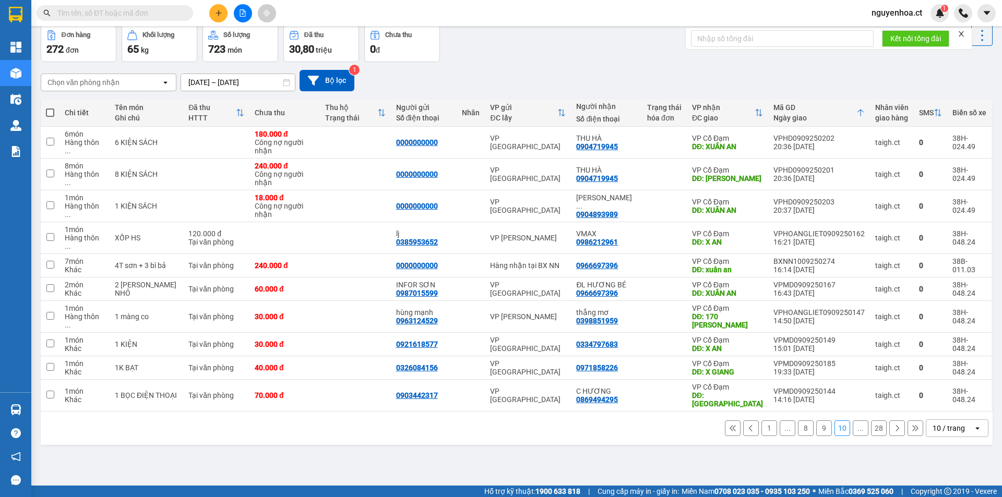
click at [894, 425] on icon at bounding box center [897, 428] width 7 height 7
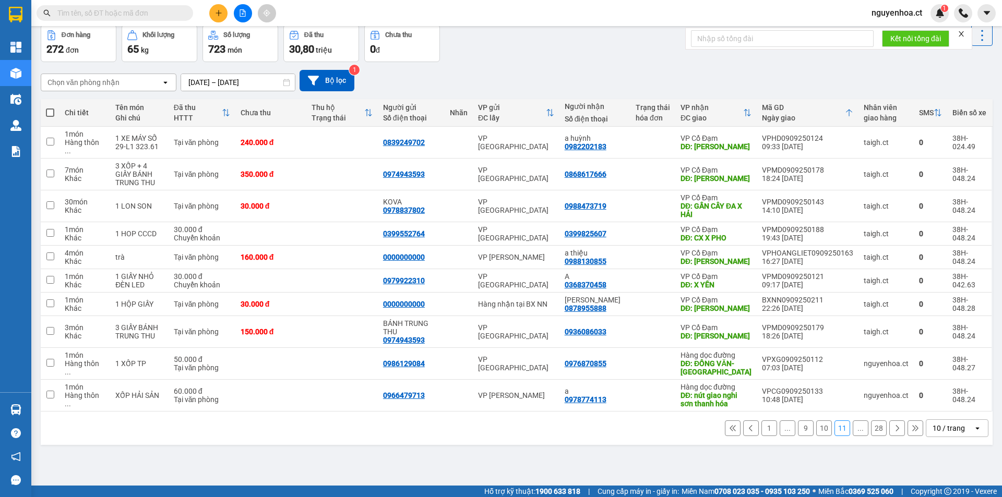
click at [896, 425] on icon at bounding box center [897, 428] width 3 height 6
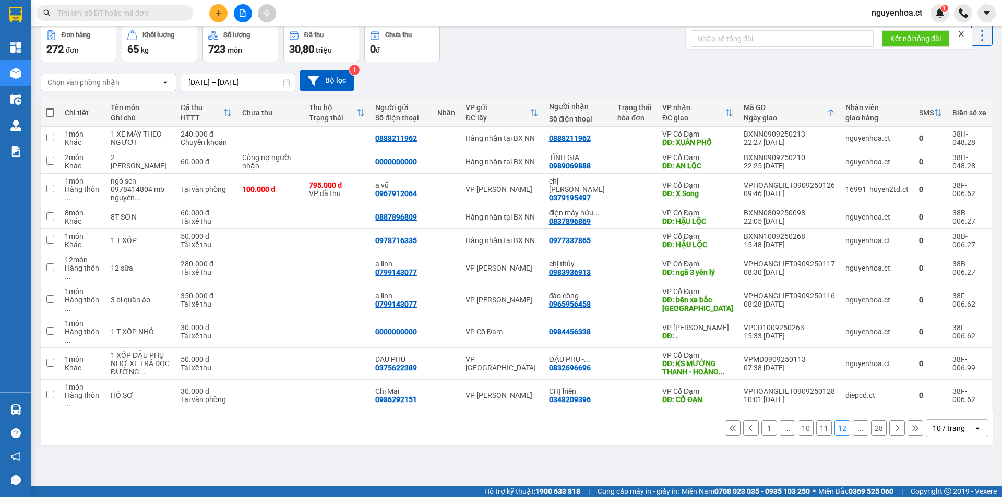
click at [894, 425] on icon at bounding box center [897, 428] width 7 height 7
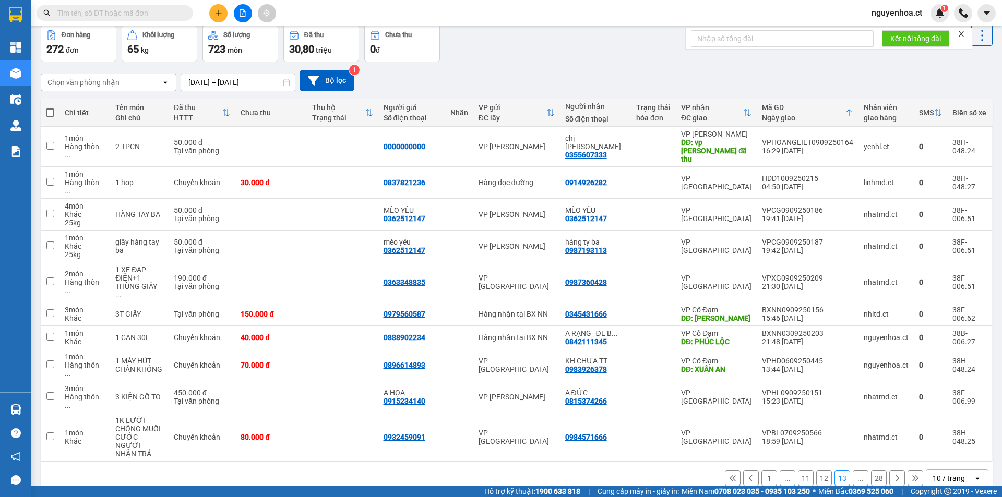
click at [947, 473] on div "10 / trang" at bounding box center [949, 478] width 32 height 10
click at [942, 409] on span "100 / trang" at bounding box center [946, 405] width 38 height 10
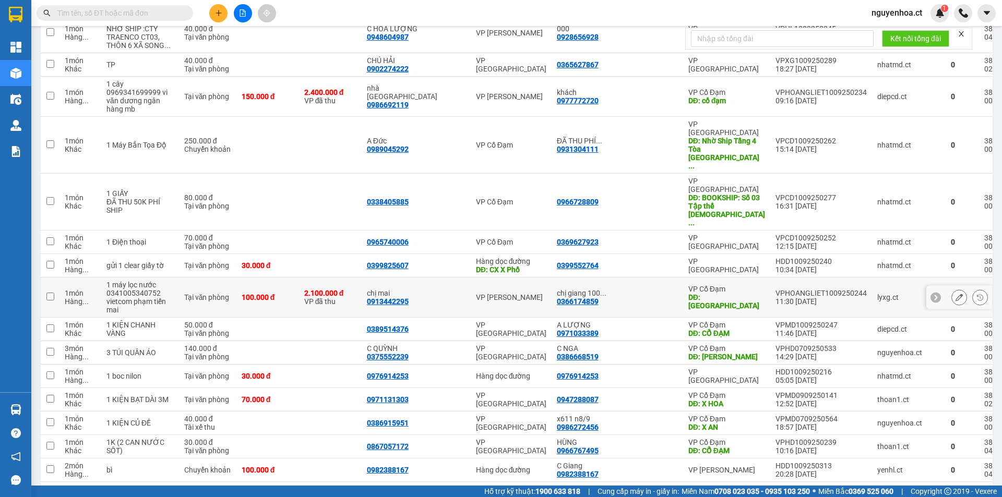
scroll to position [466, 0]
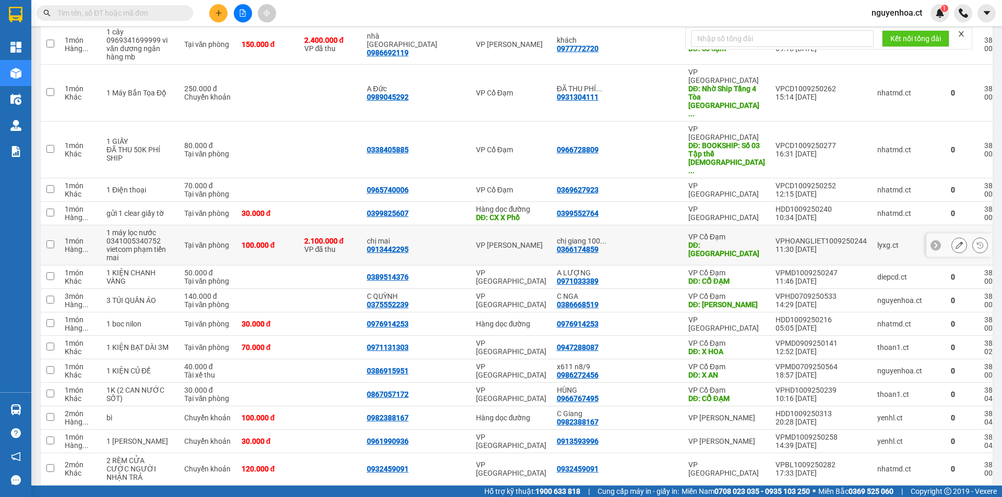
click at [932, 242] on icon at bounding box center [935, 245] width 7 height 7
click at [982, 242] on icon at bounding box center [985, 245] width 7 height 7
click at [956, 242] on icon at bounding box center [959, 245] width 7 height 7
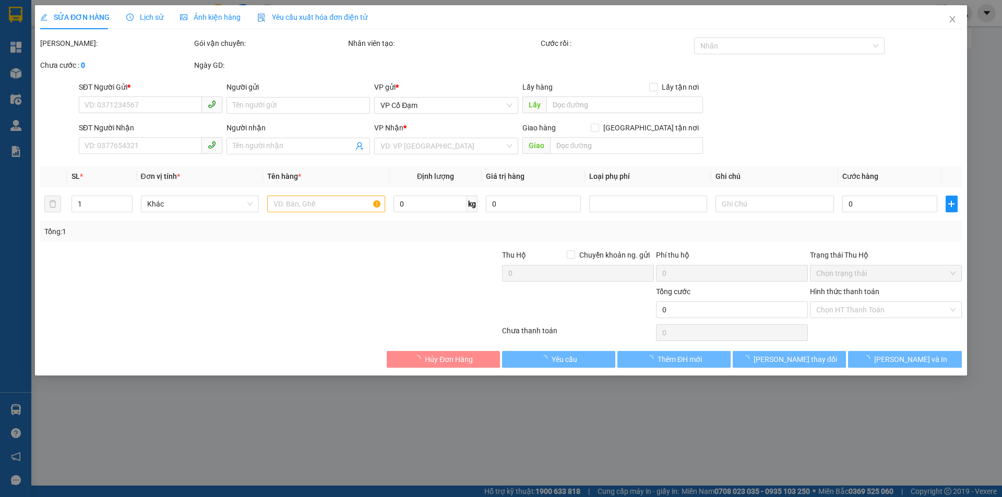
type input "0913442295"
type input "chị mai"
type input "0366174859"
type input "chị giang 100k người gửi trả cước"
type input "[PERSON_NAME]"
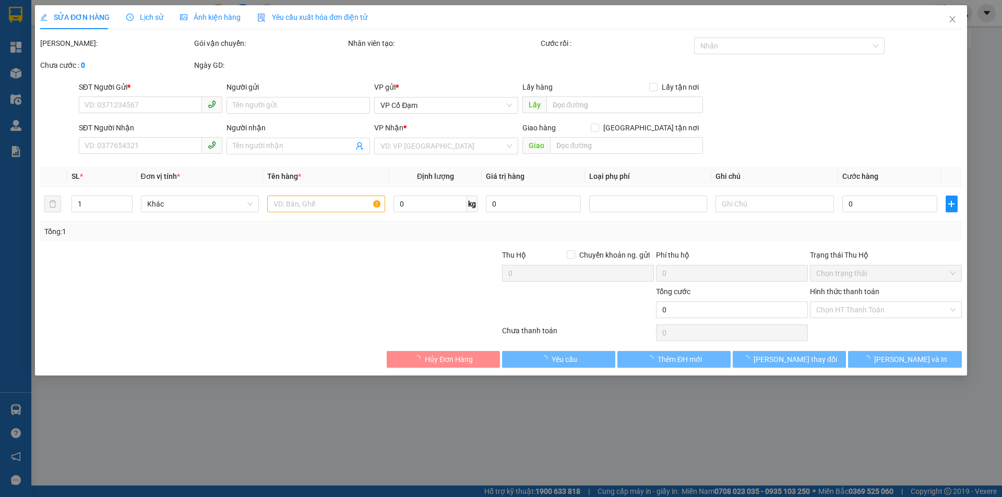
type input "2.100.000"
type input "100.000"
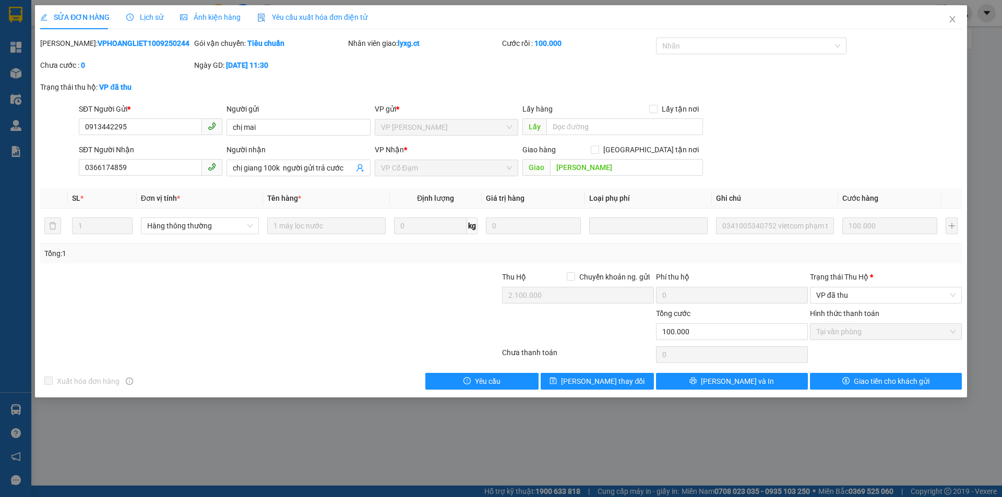
click at [148, 19] on span "Lịch sử" at bounding box center [144, 17] width 37 height 8
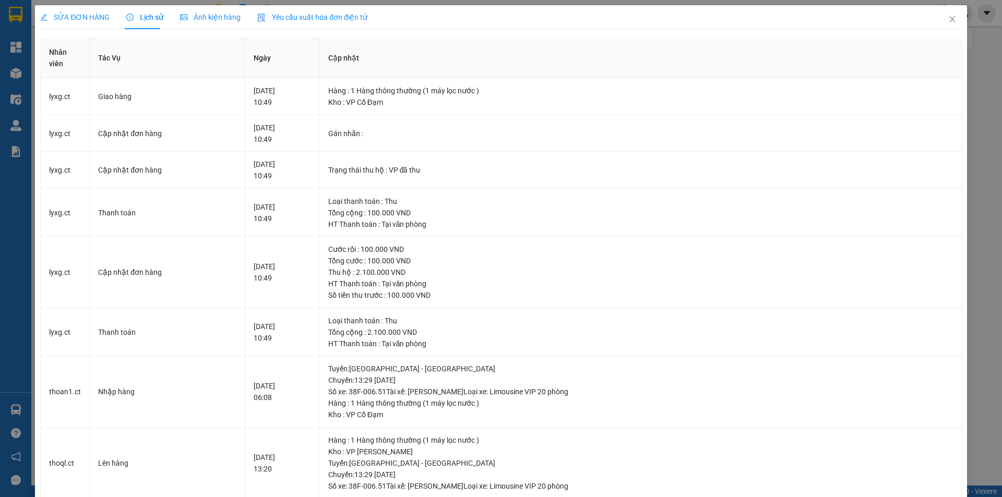
click at [78, 20] on span "SỬA ĐƠN HÀNG" at bounding box center [74, 17] width 69 height 8
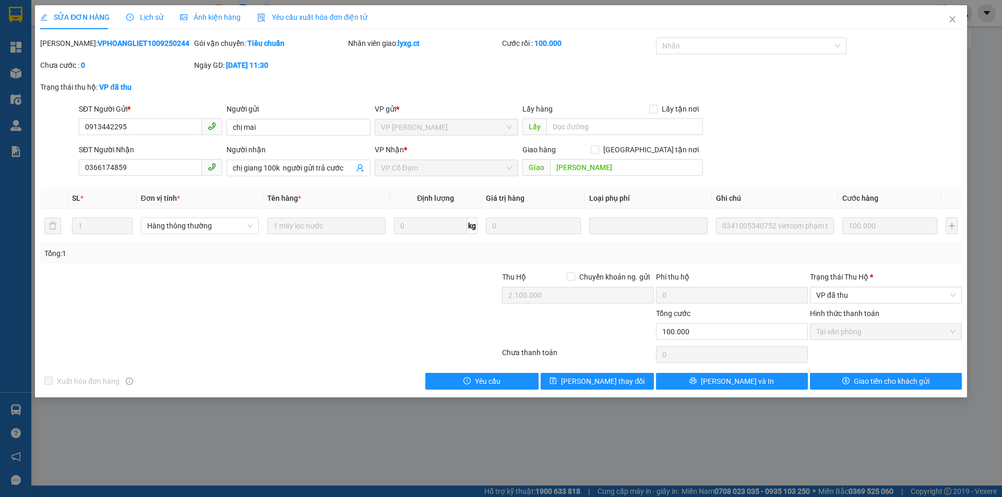
click at [155, 22] on div "Lịch sử" at bounding box center [144, 16] width 37 height 11
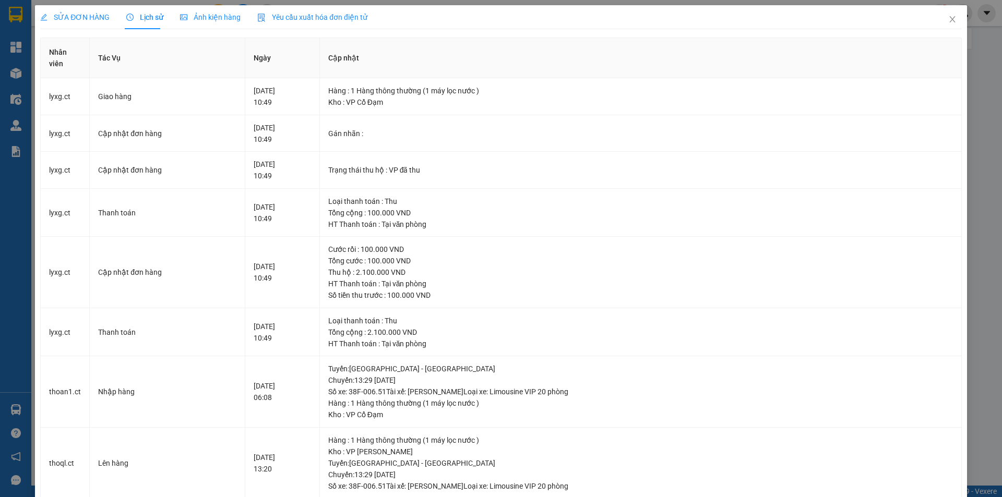
click at [93, 15] on span "SỬA ĐƠN HÀNG" at bounding box center [74, 17] width 69 height 8
